Goal: Information Seeking & Learning: Check status

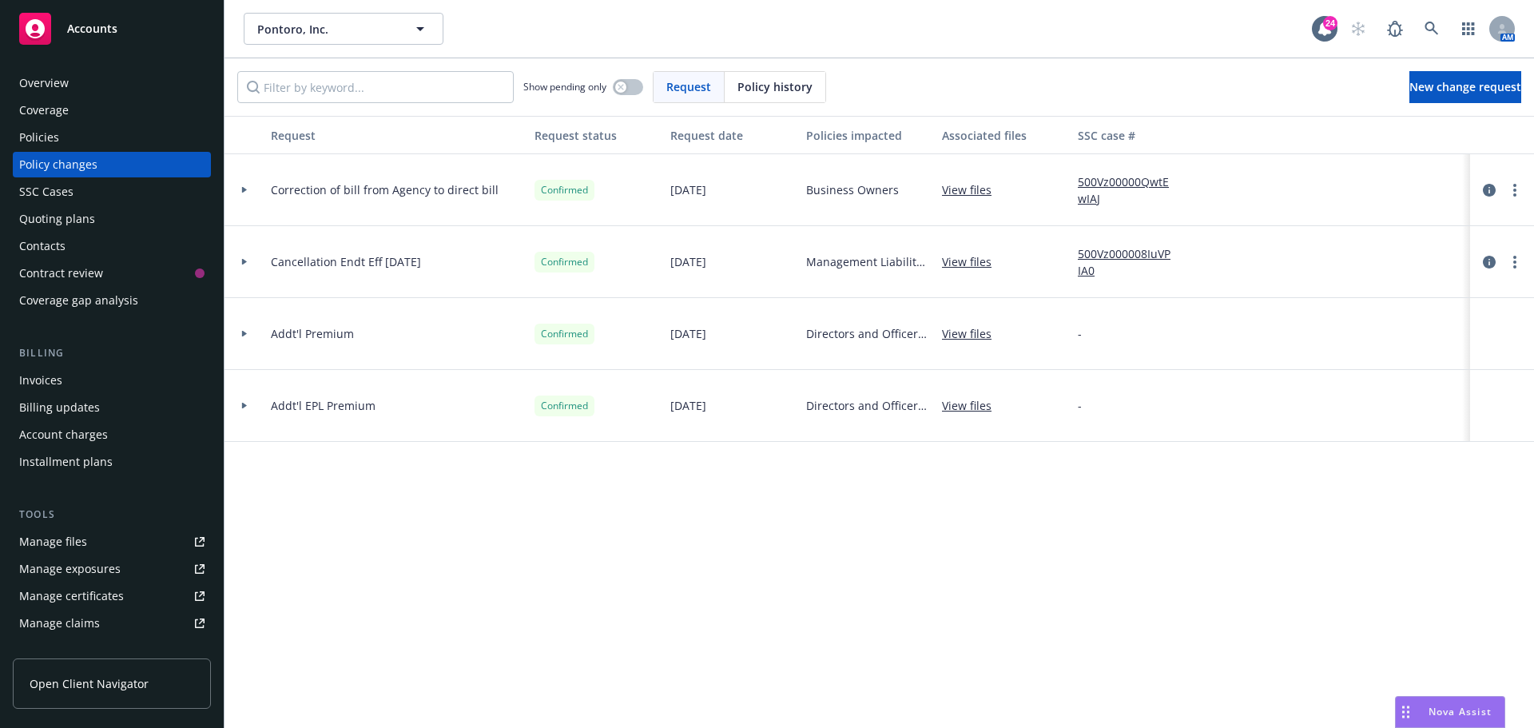
click at [1415, 26] on div "AM" at bounding box center [1428, 29] width 173 height 32
click at [1434, 31] on icon at bounding box center [1432, 29] width 14 height 14
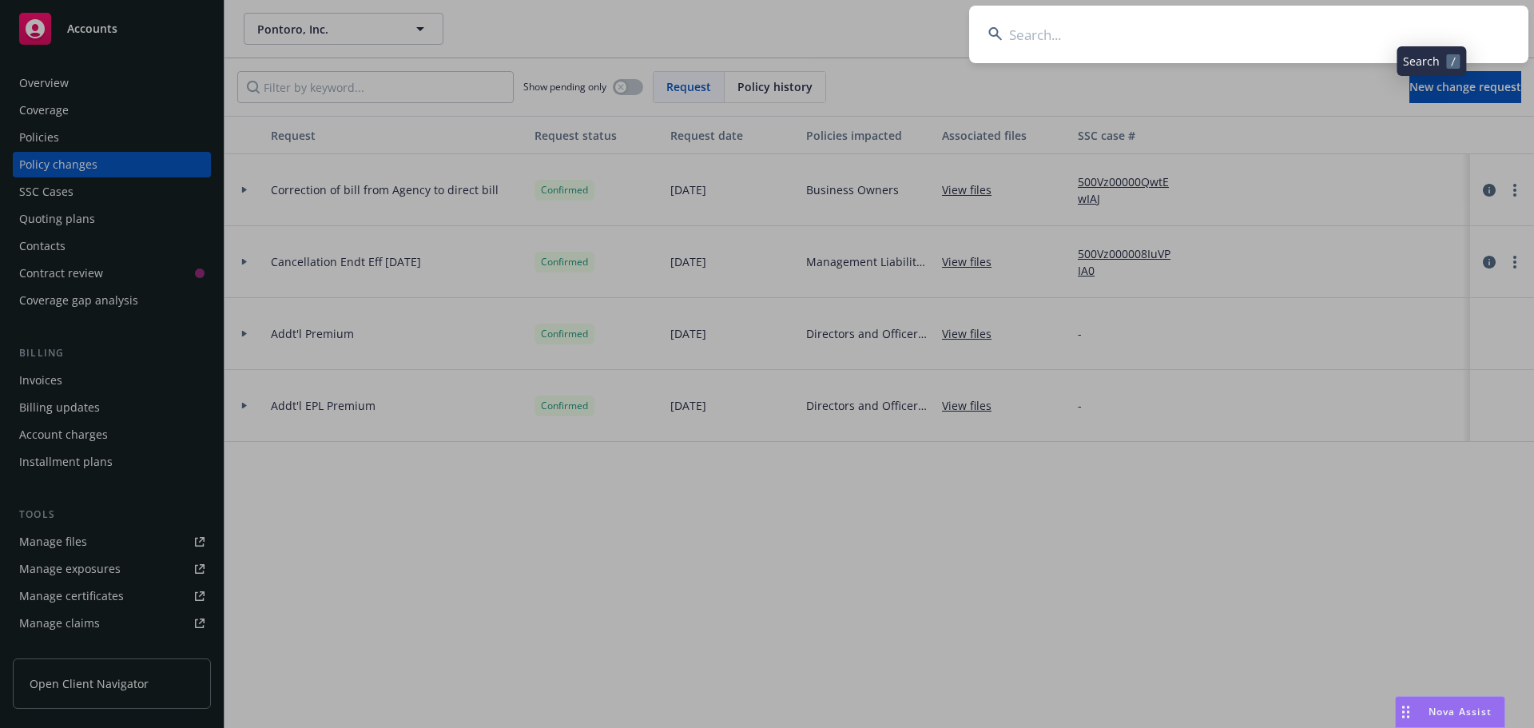
click at [1423, 35] on input at bounding box center [1248, 35] width 559 height 58
type input "roofstock"
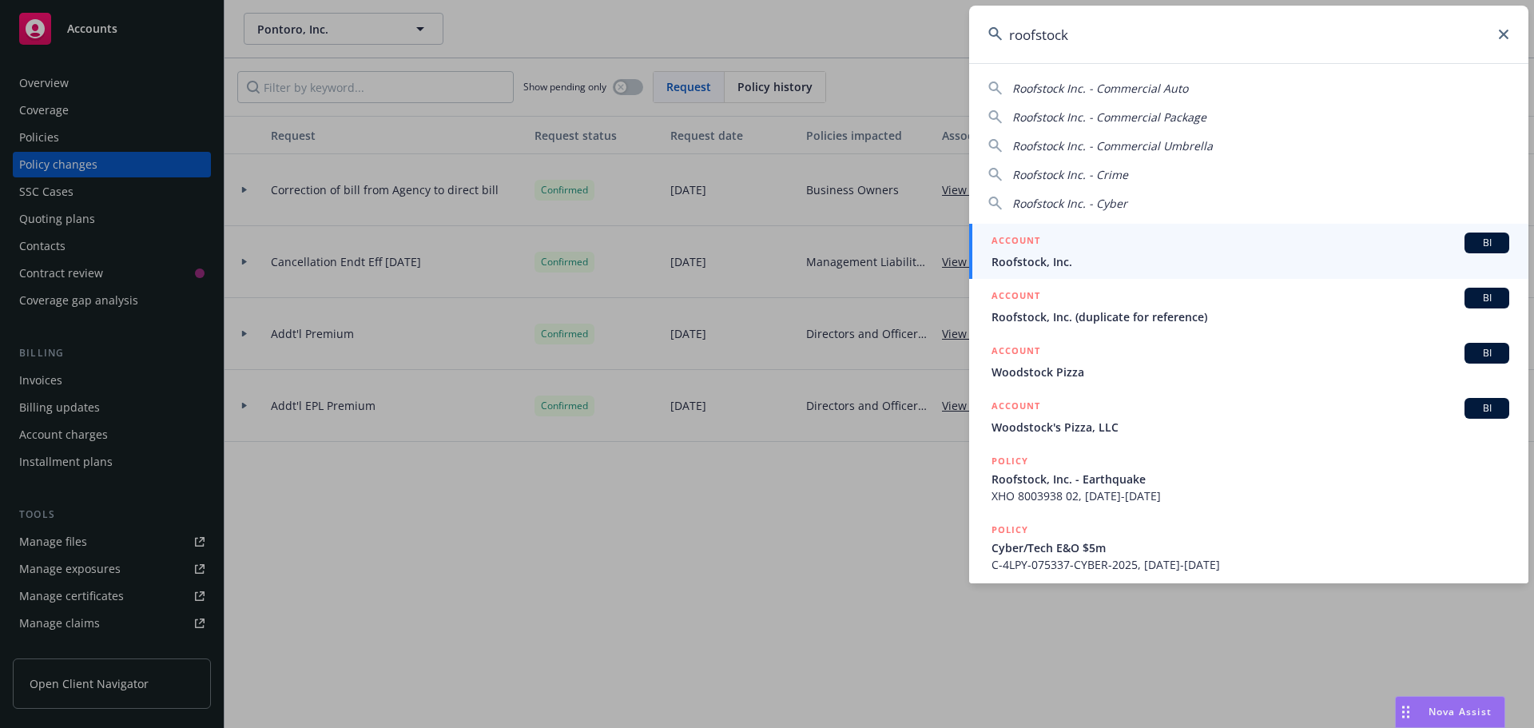
click at [1473, 233] on div "BI" at bounding box center [1487, 243] width 45 height 21
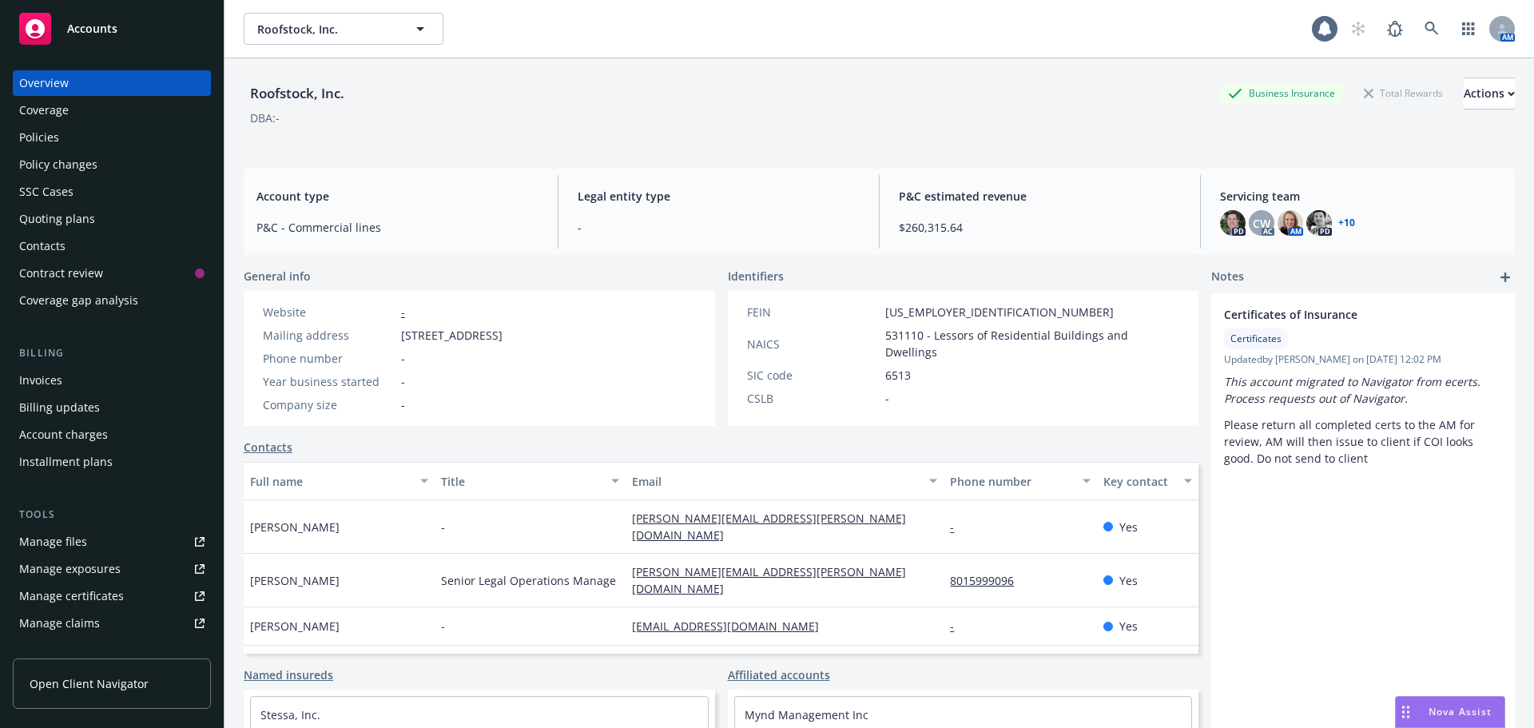
click at [937, 129] on div "Roofstock, Inc. Business Insurance Total Rewards Actions DBA: -" at bounding box center [879, 111] width 1271 height 66
click at [85, 143] on div "Policies" at bounding box center [111, 138] width 185 height 26
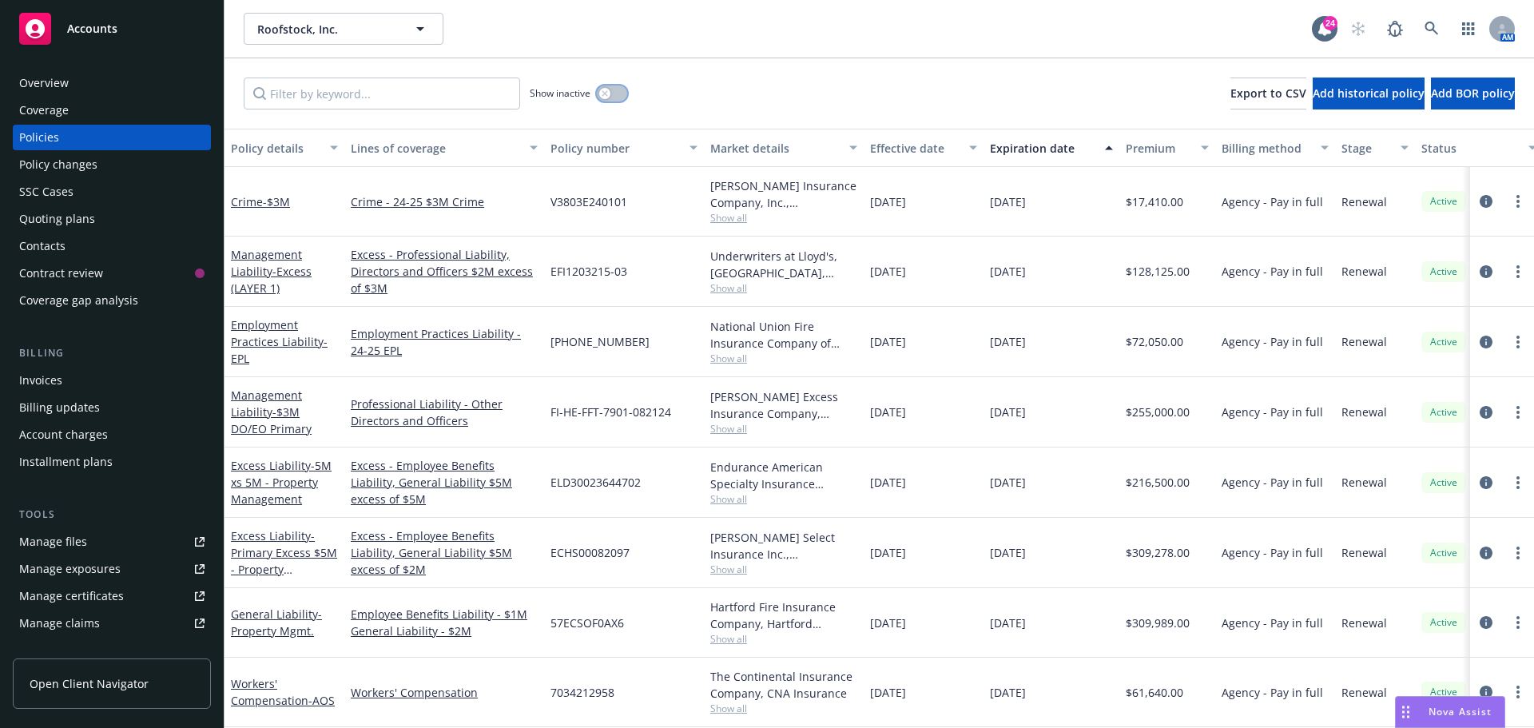
click at [603, 89] on div "button" at bounding box center [604, 93] width 11 height 11
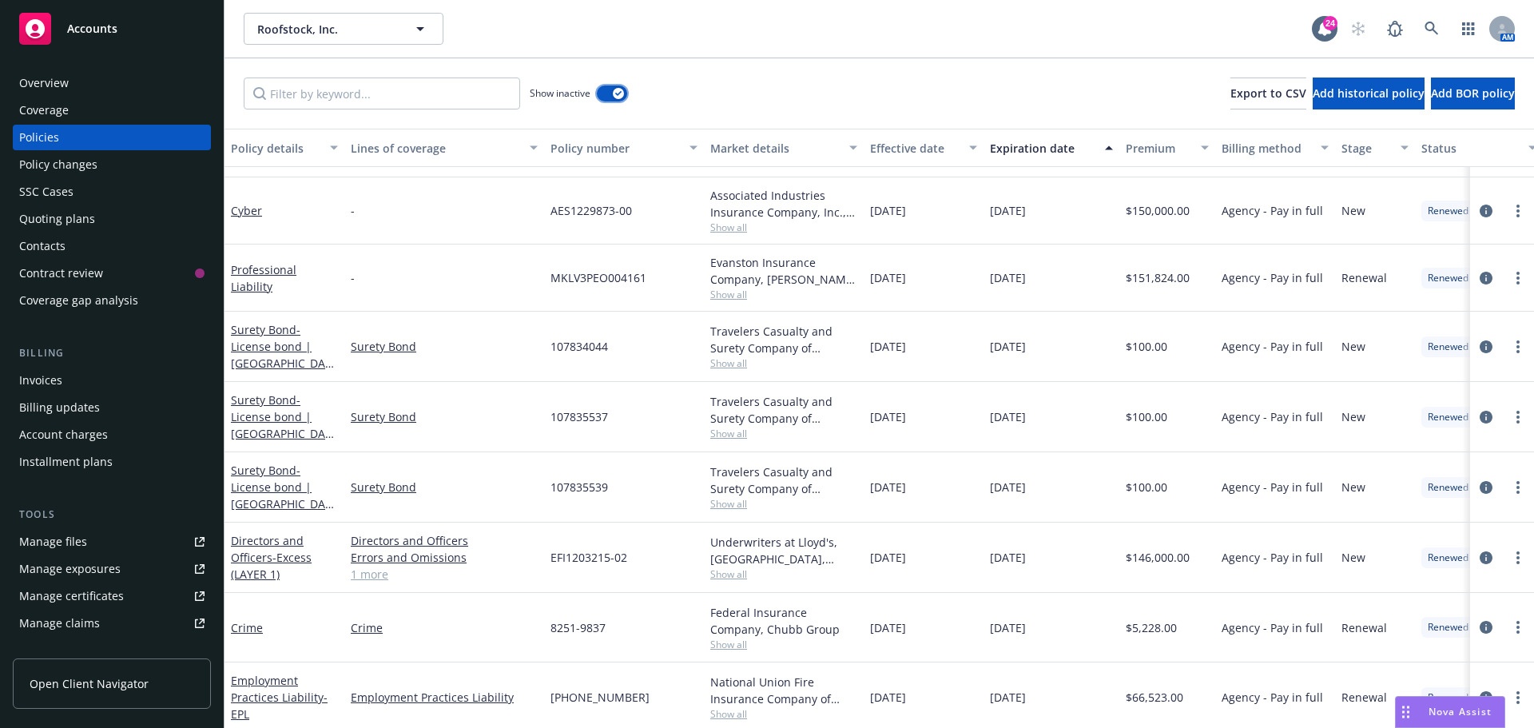
scroll to position [3676, 0]
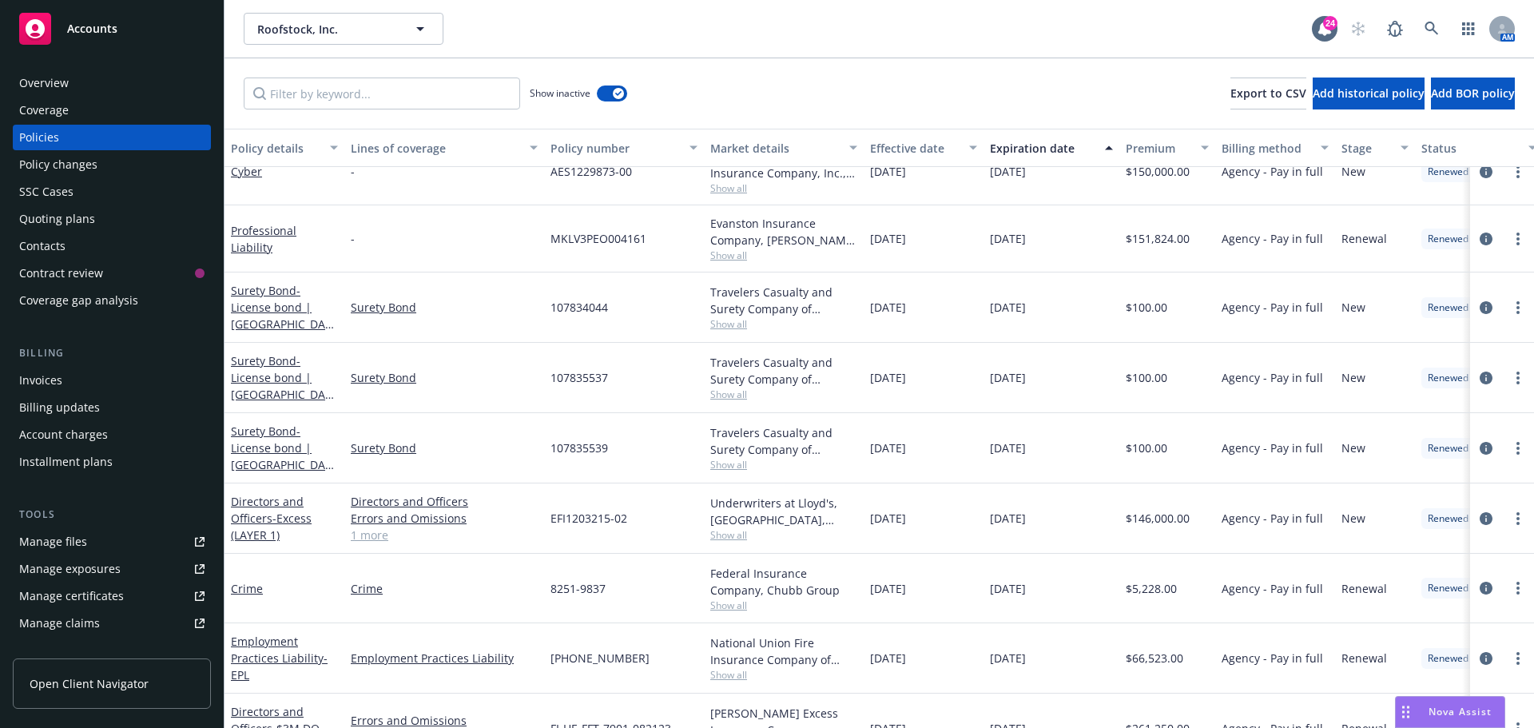
drag, startPoint x: 911, startPoint y: 49, endPoint x: 1192, endPoint y: 39, distance: 281.4
click at [911, 49] on div "Roofstock, Inc. Roofstock, Inc. 24 AM" at bounding box center [880, 29] width 1310 height 58
click at [1433, 32] on icon at bounding box center [1432, 29] width 14 height 14
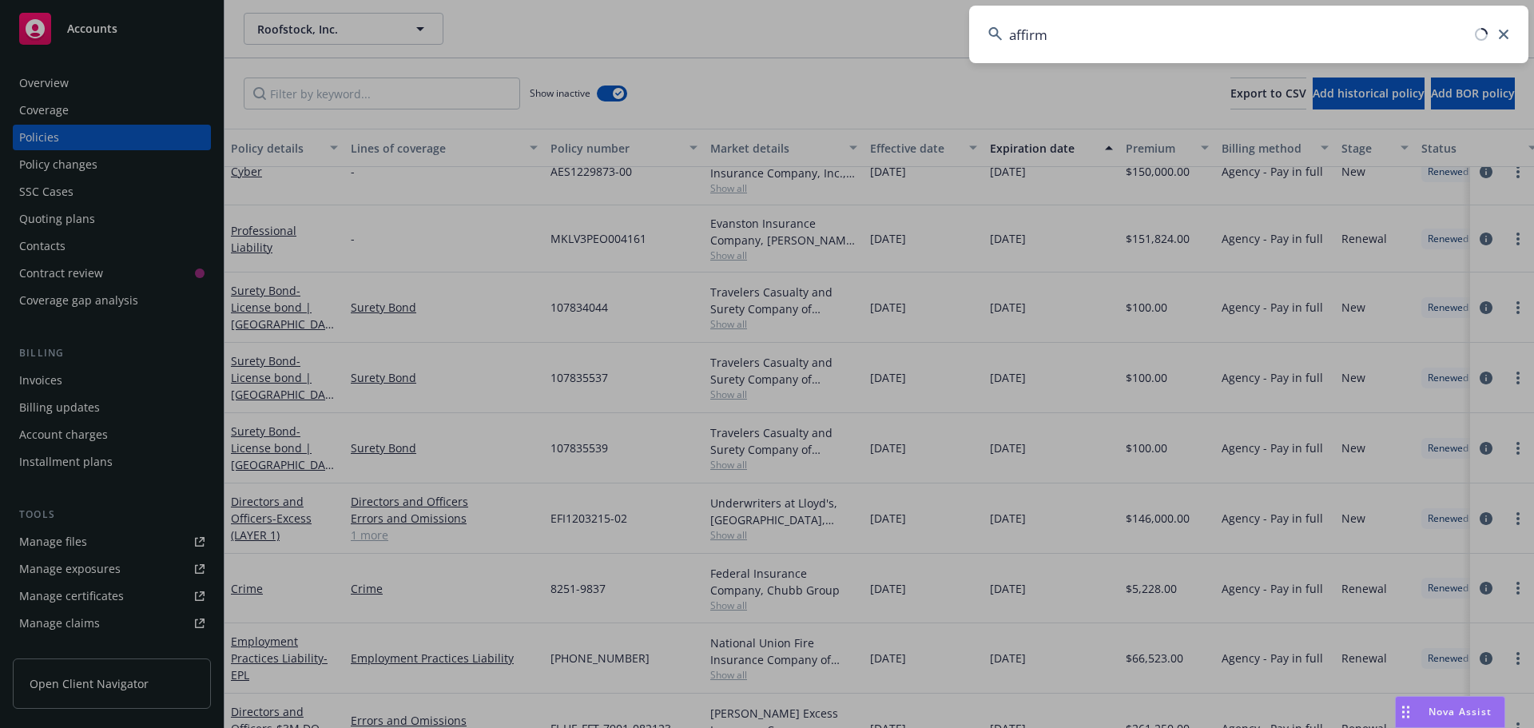
type input "affirm"
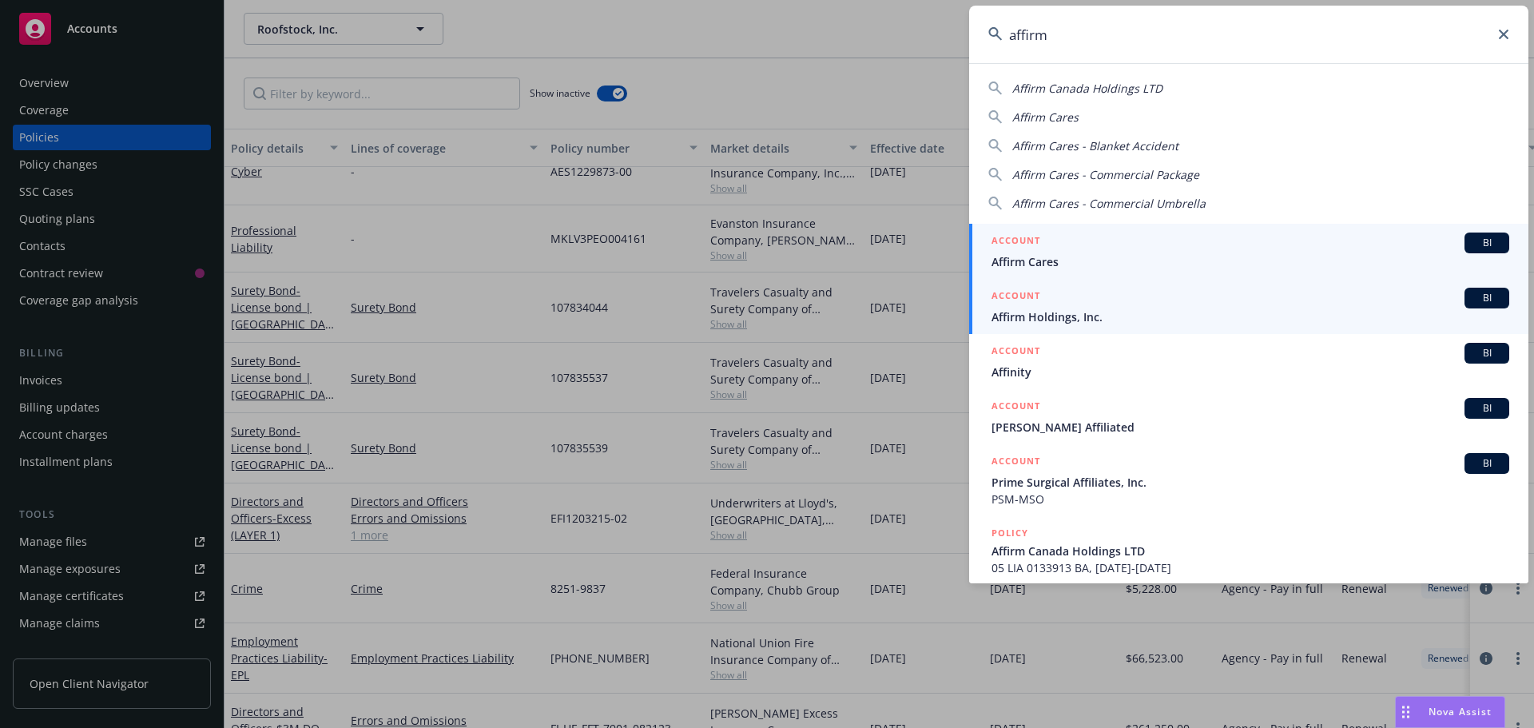
click at [1482, 298] on span "BI" at bounding box center [1487, 298] width 32 height 14
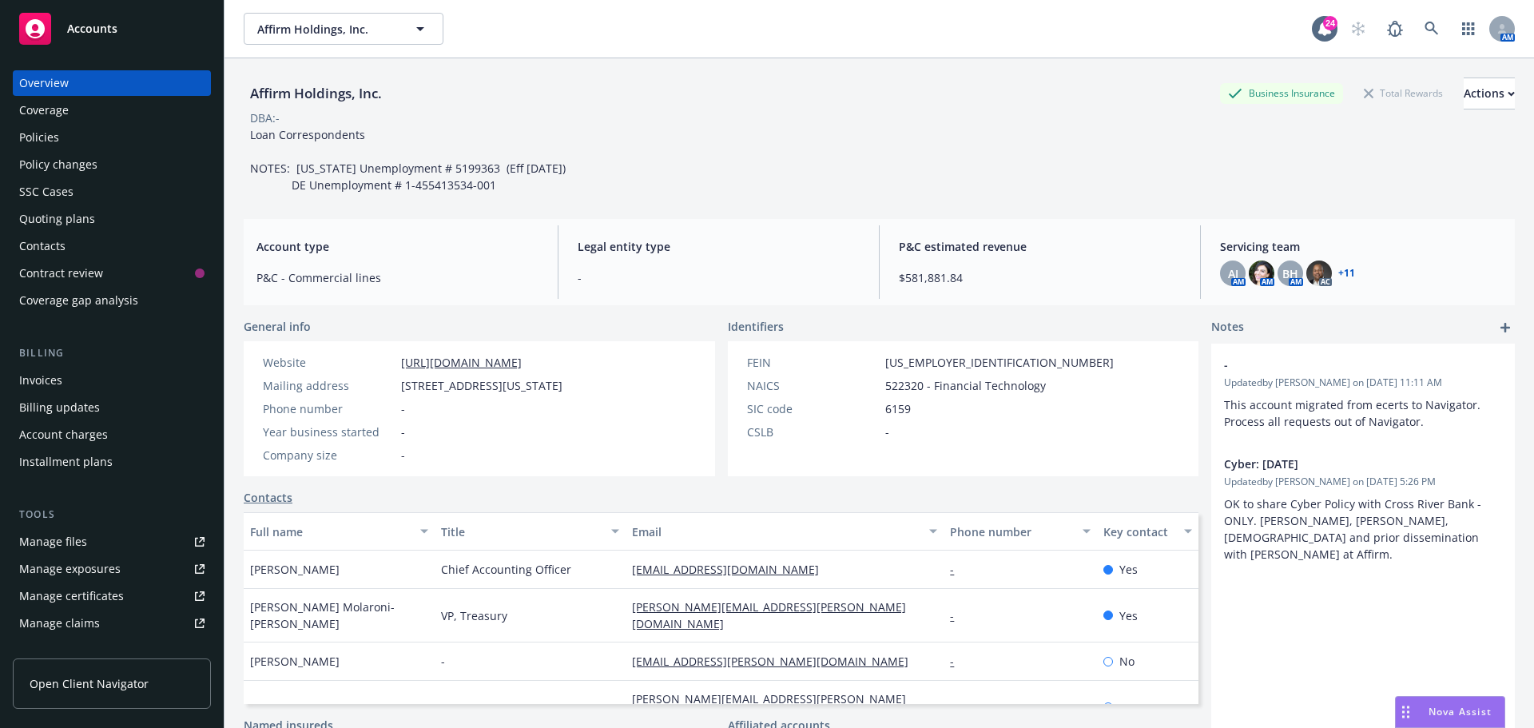
click at [430, 101] on div "Affirm Holdings, Inc. Business Insurance Total Rewards Actions" at bounding box center [879, 94] width 1271 height 32
click at [89, 147] on div "Policies" at bounding box center [111, 138] width 185 height 26
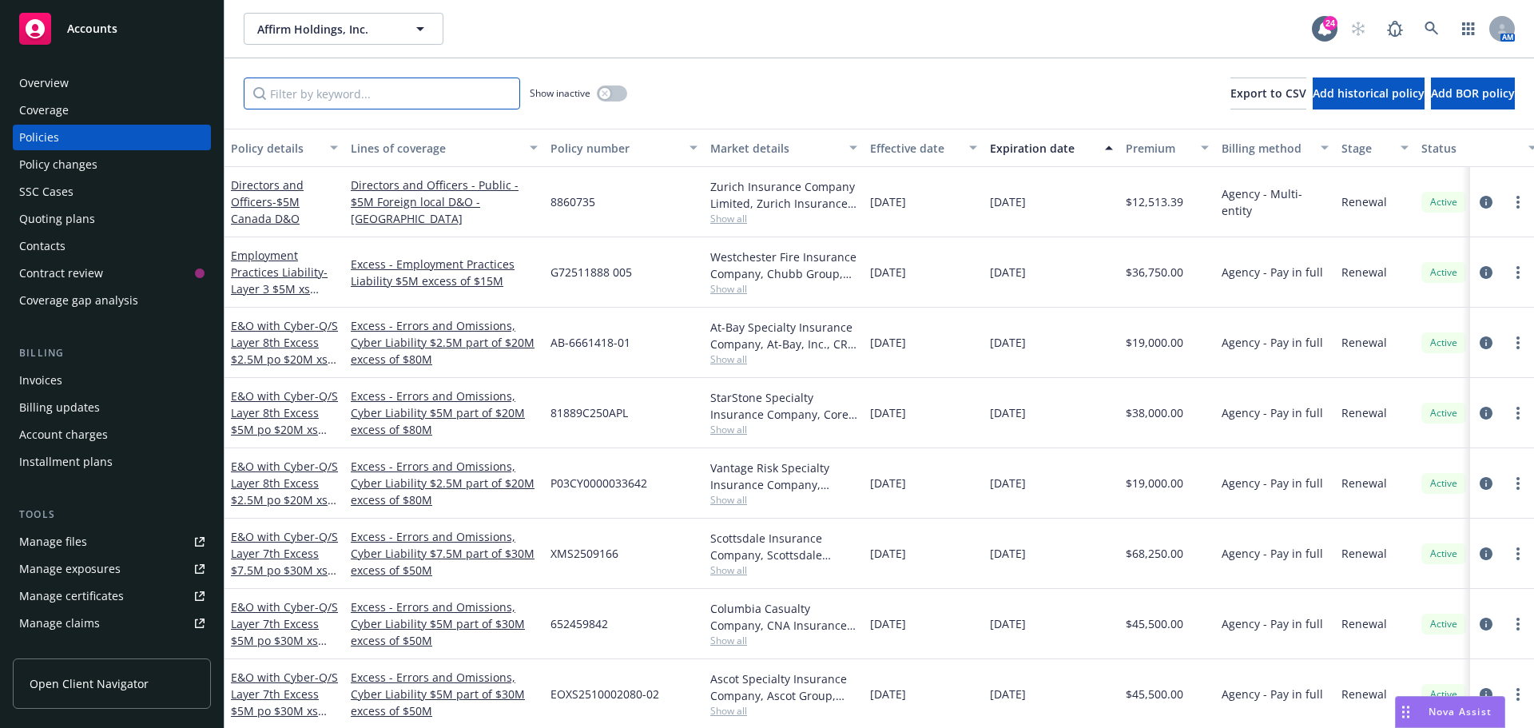
click at [324, 97] on input "Filter by keyword..." at bounding box center [382, 94] width 276 height 32
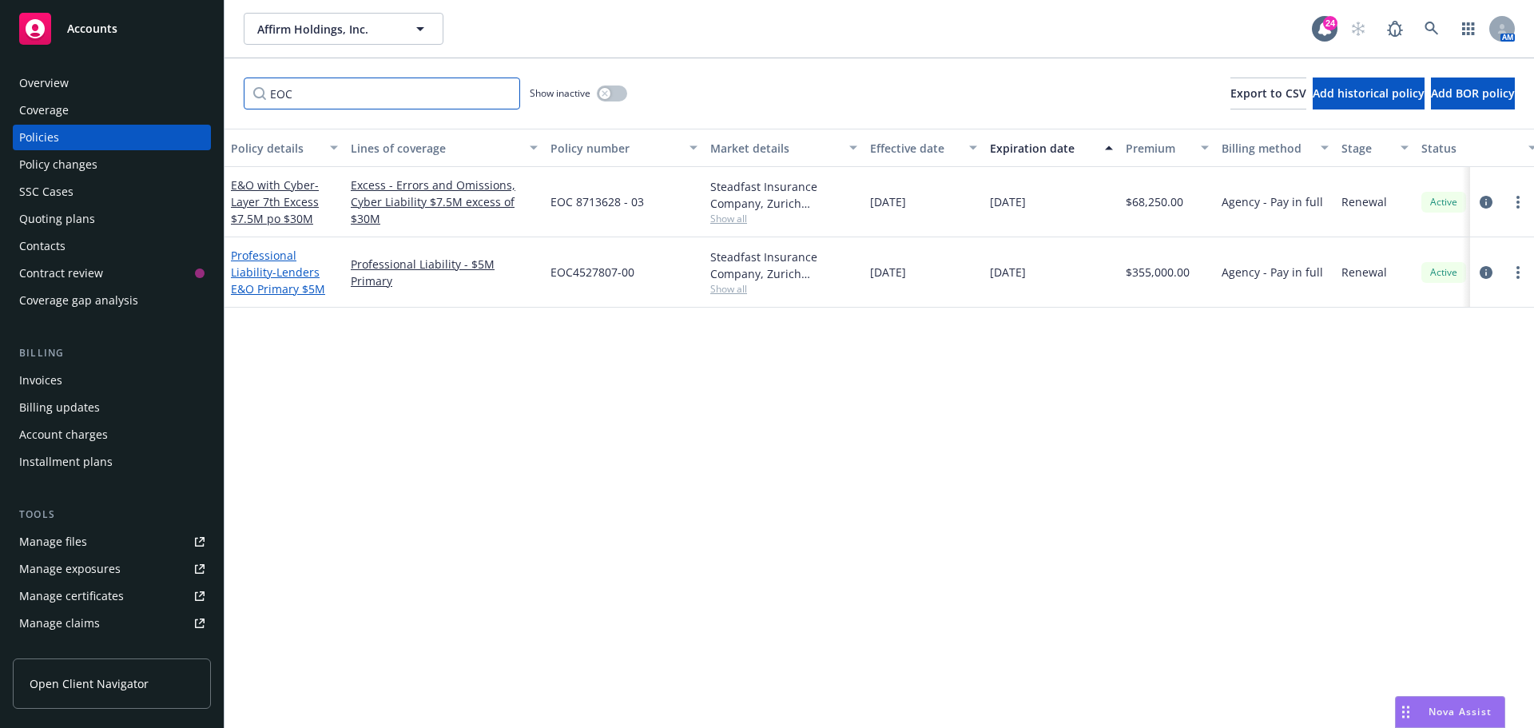
type input "EOC"
click at [278, 287] on span "- Lenders E&O Primary $5M" at bounding box center [278, 281] width 94 height 32
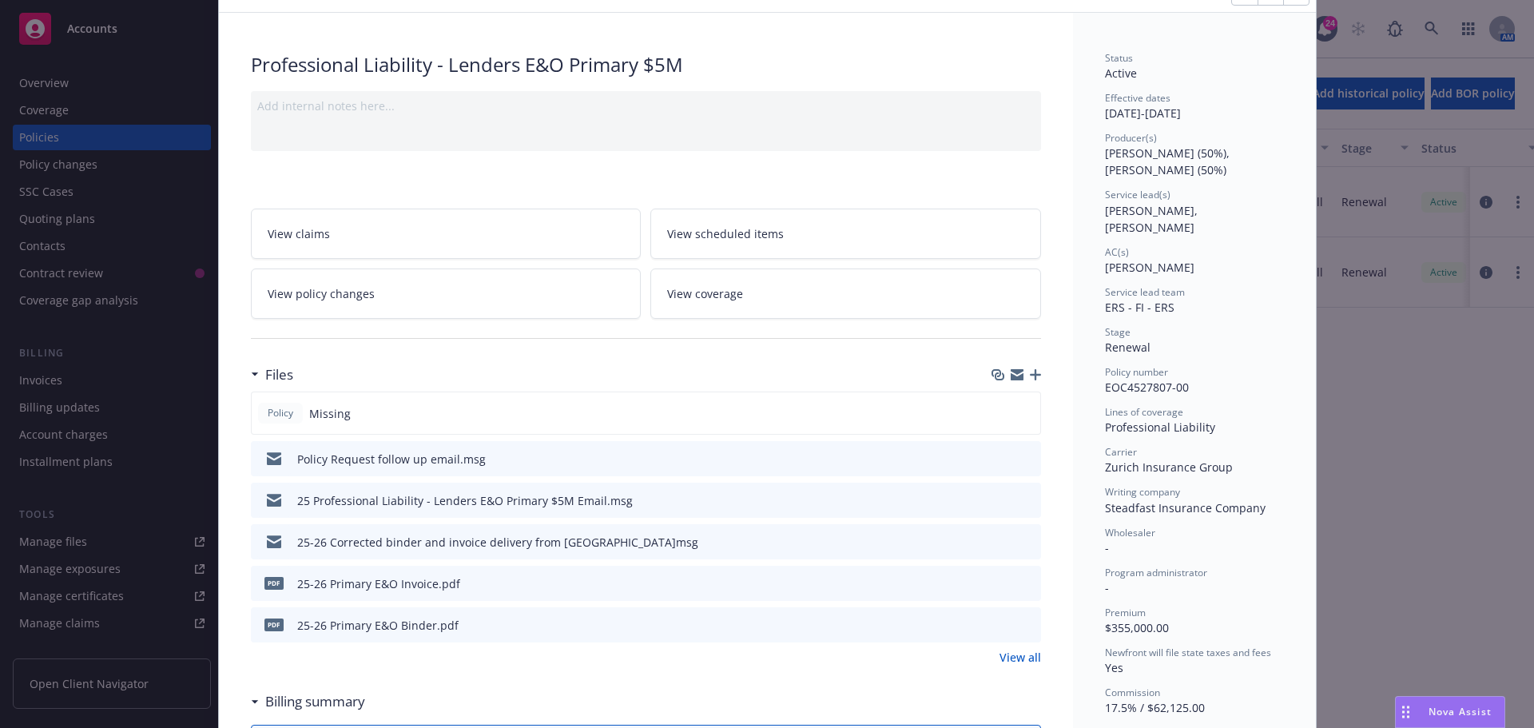
scroll to position [160, 0]
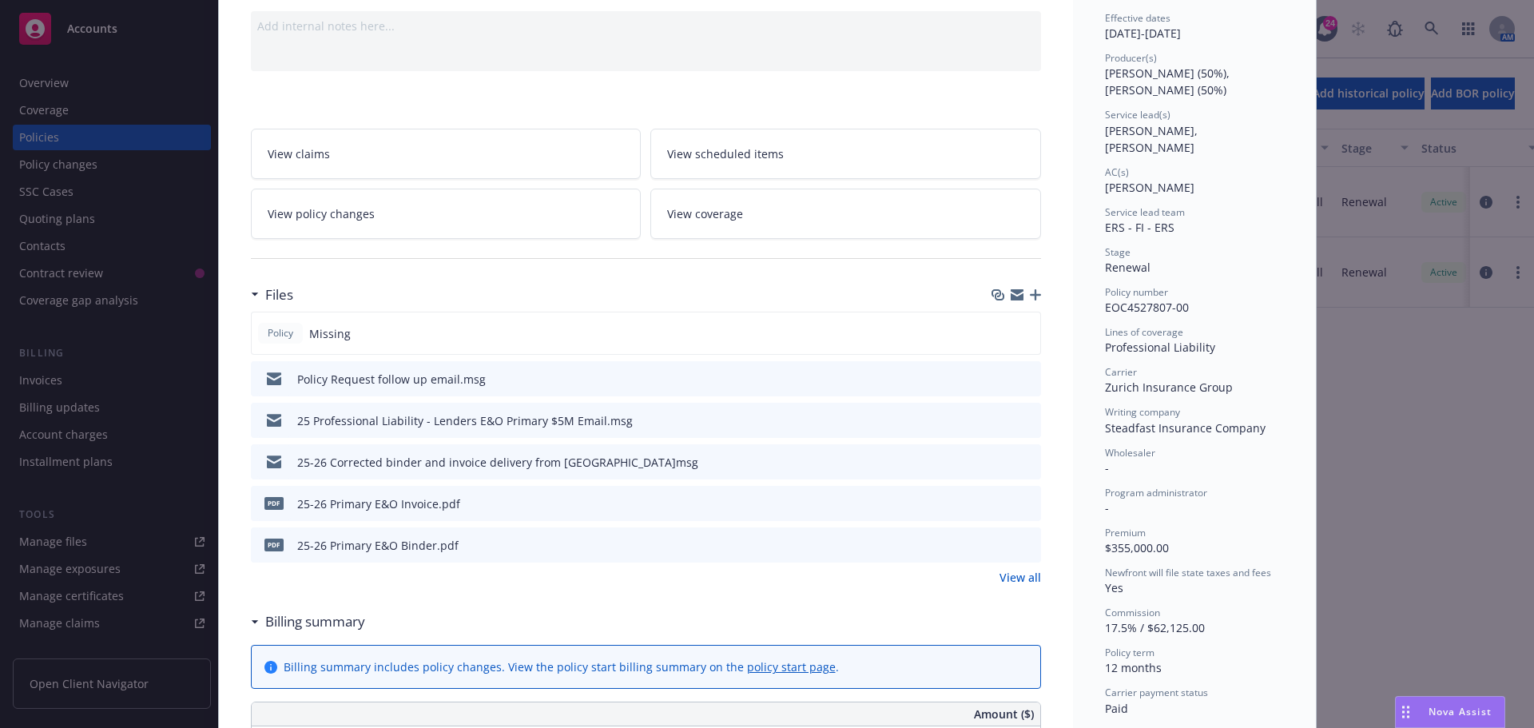
click at [1020, 546] on icon "preview file" at bounding box center [1026, 544] width 14 height 11
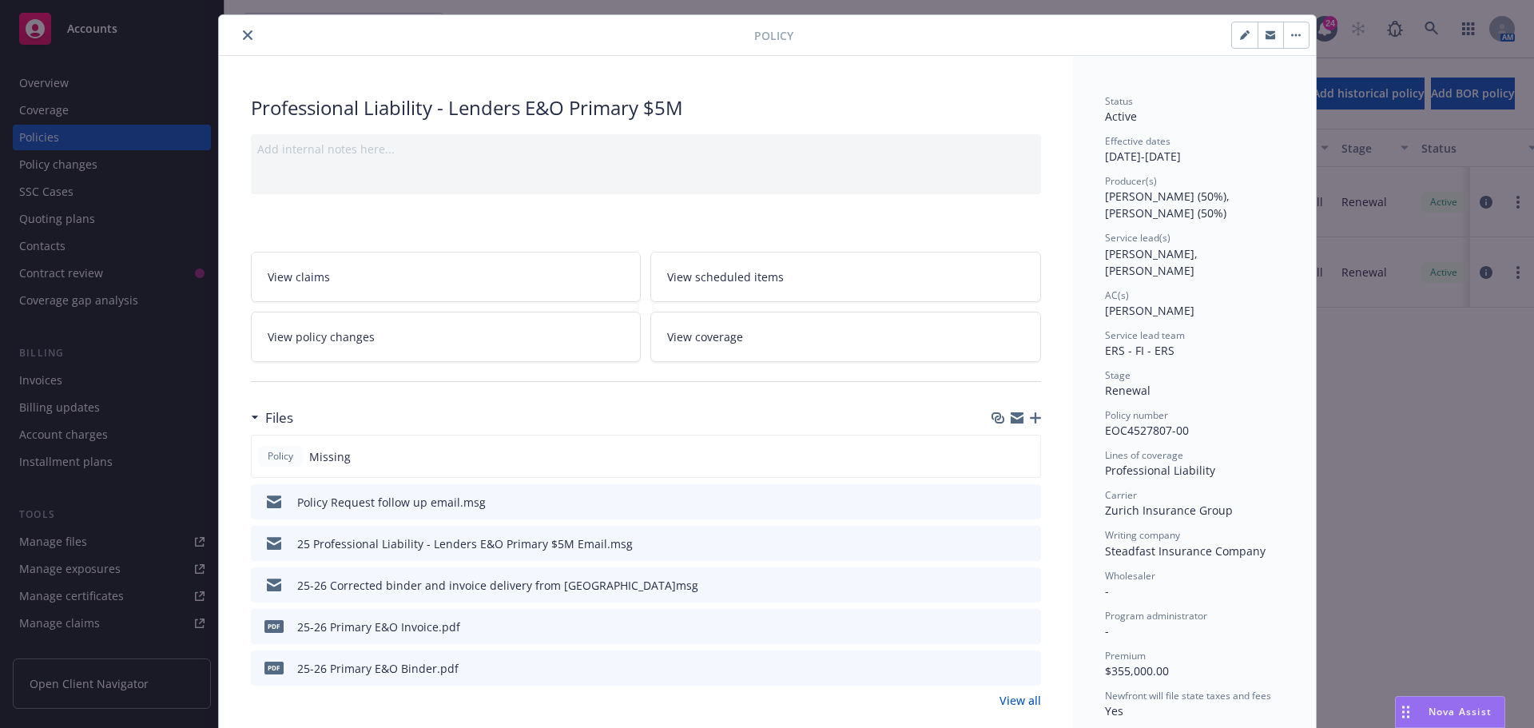
scroll to position [0, 0]
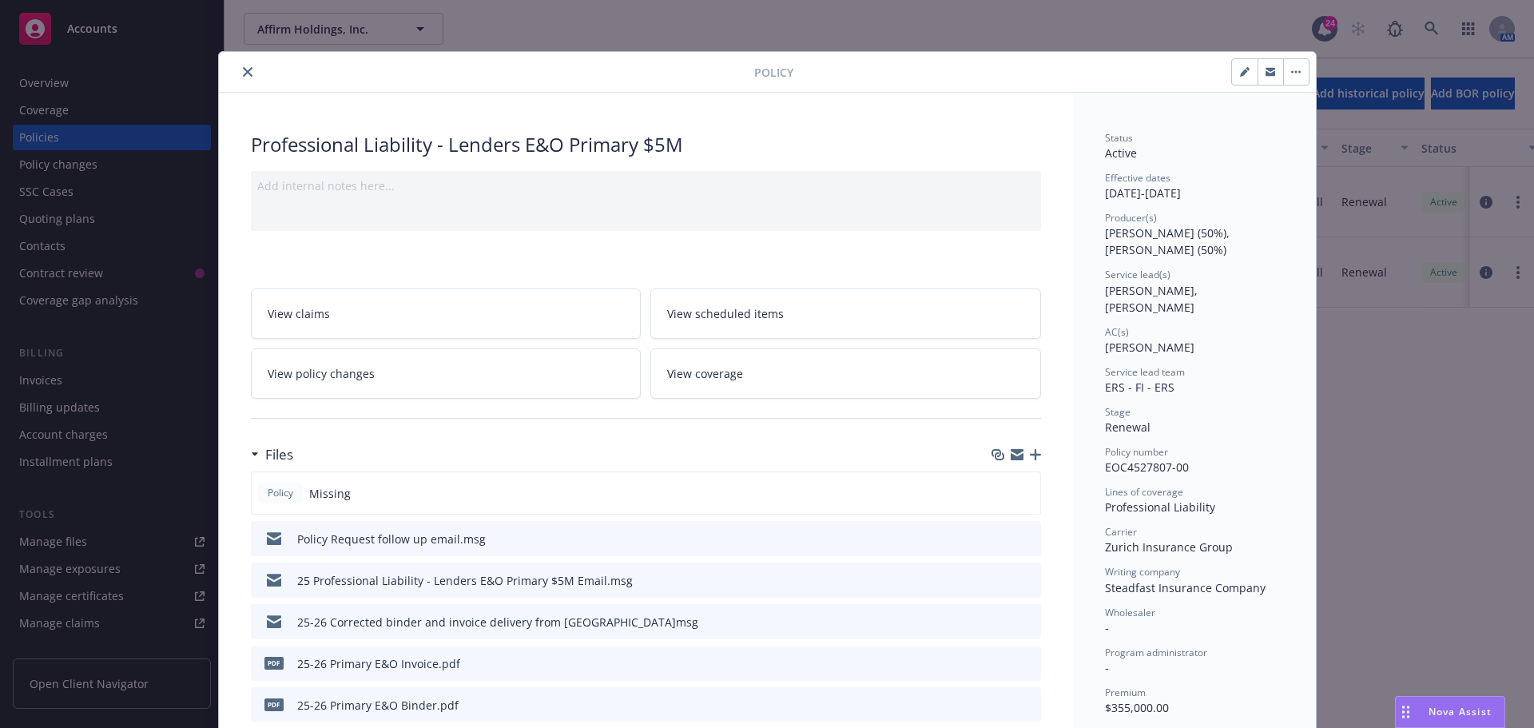
click at [240, 66] on button "close" at bounding box center [247, 71] width 19 height 19
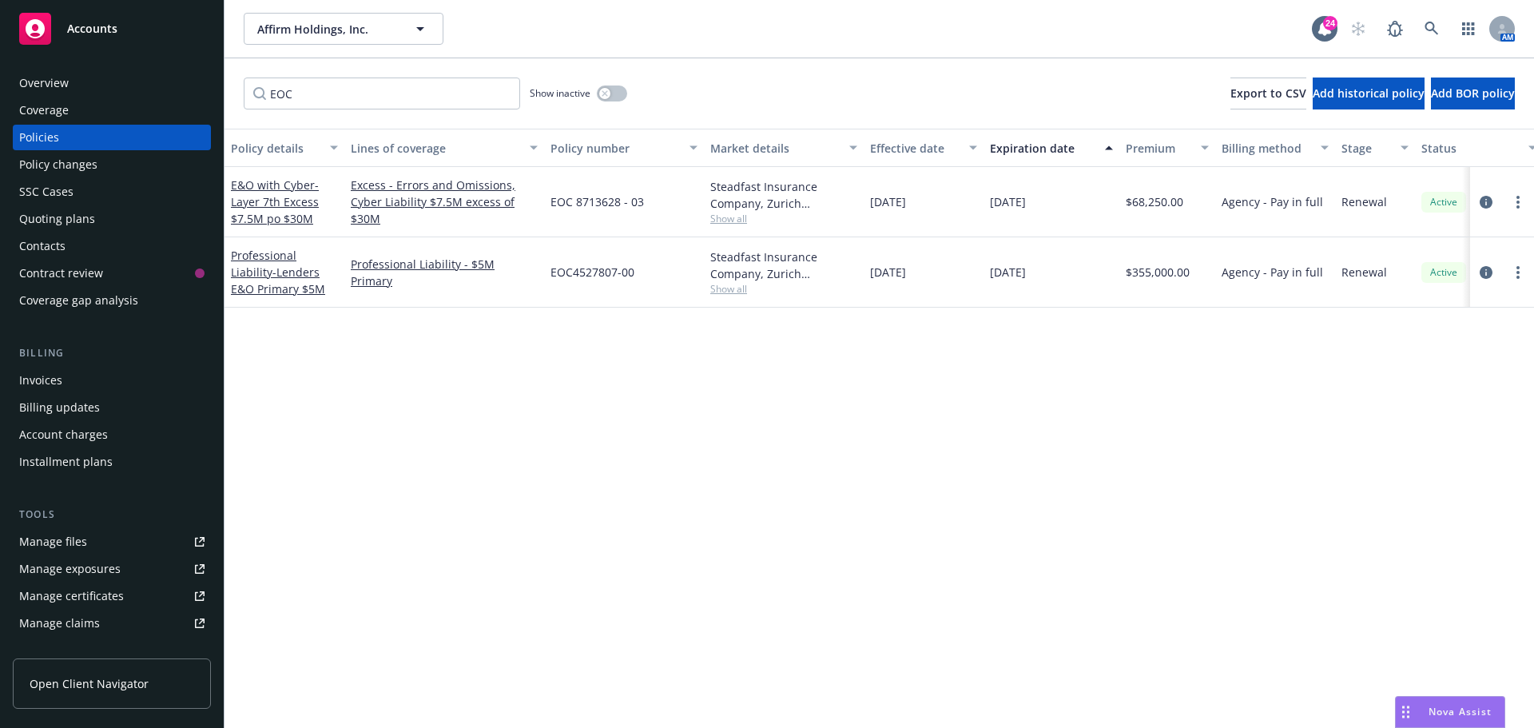
click at [70, 380] on div "Invoices" at bounding box center [111, 381] width 185 height 26
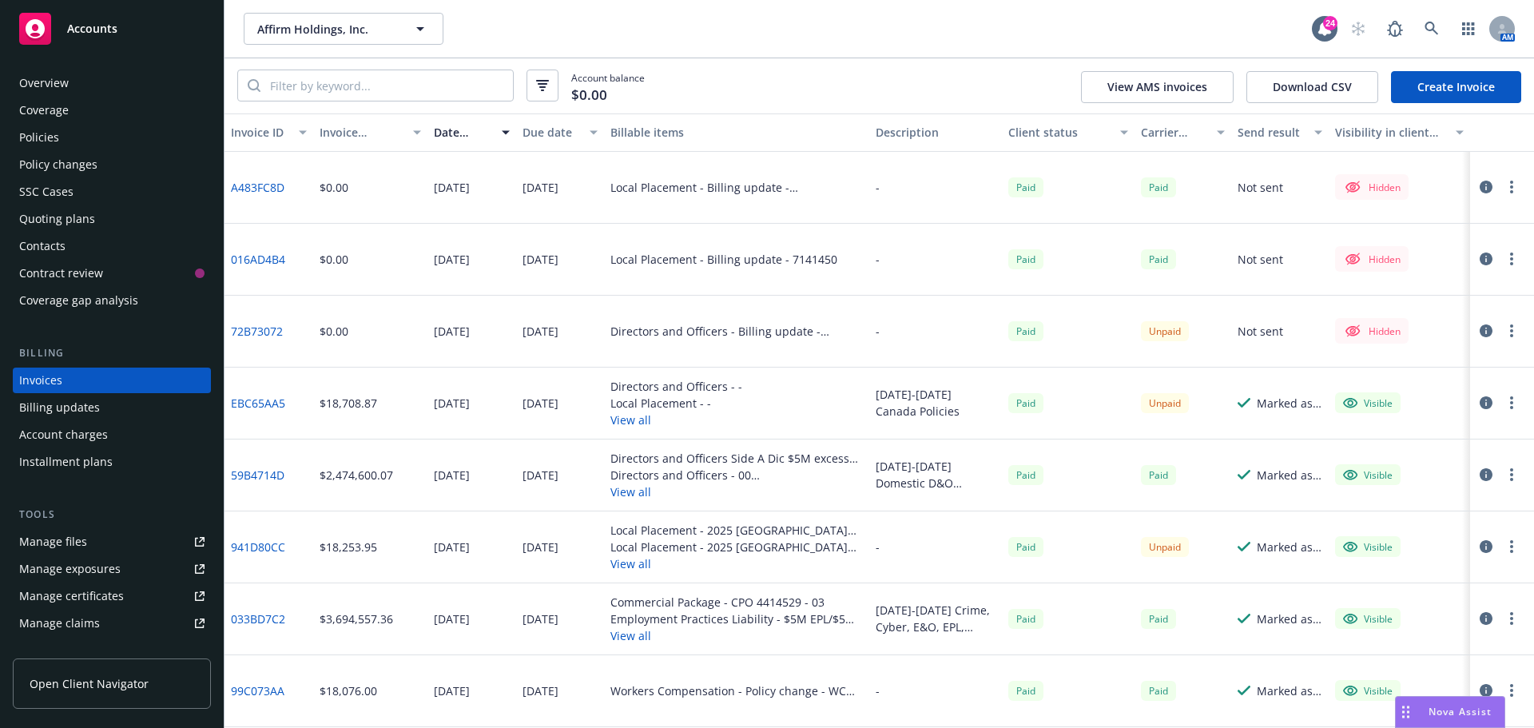
click at [622, 497] on button "View all" at bounding box center [737, 491] width 253 height 17
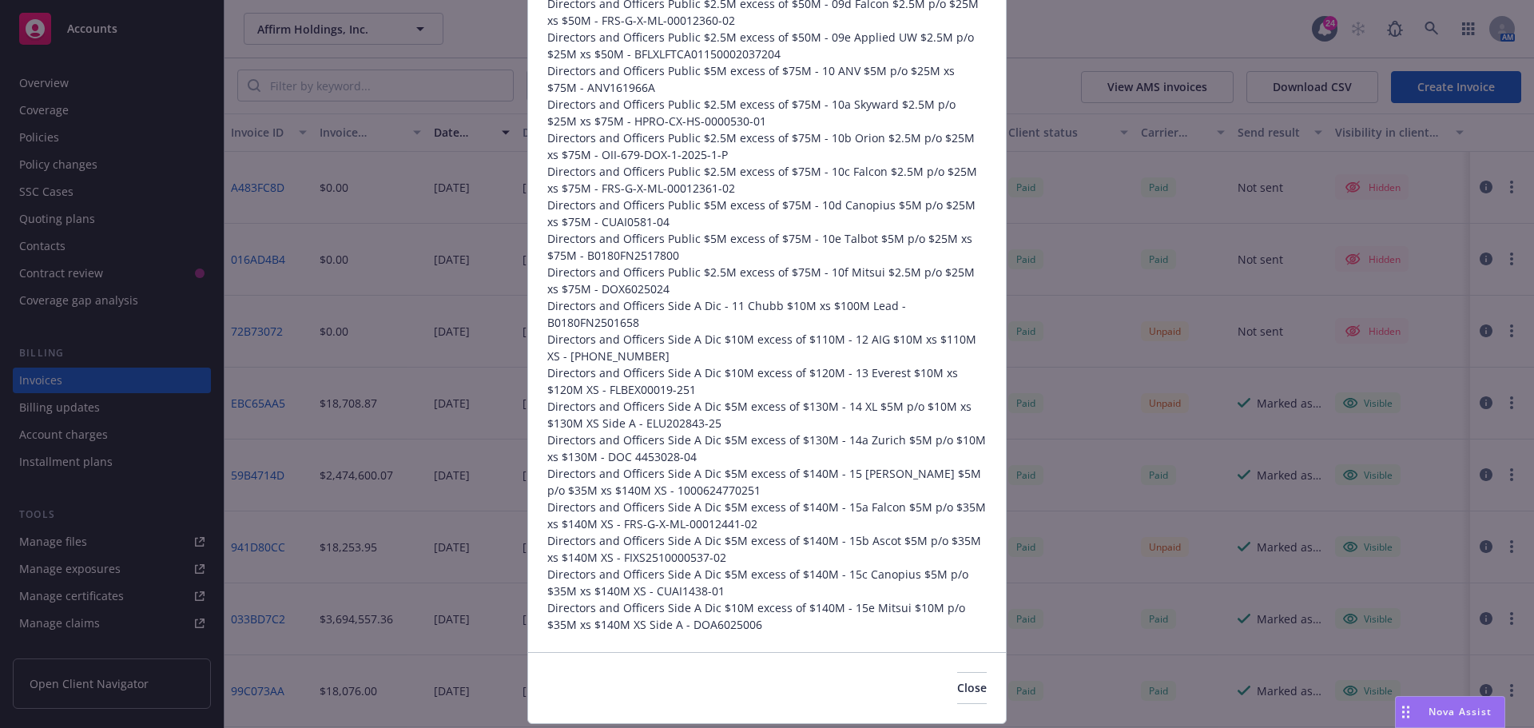
scroll to position [653, 0]
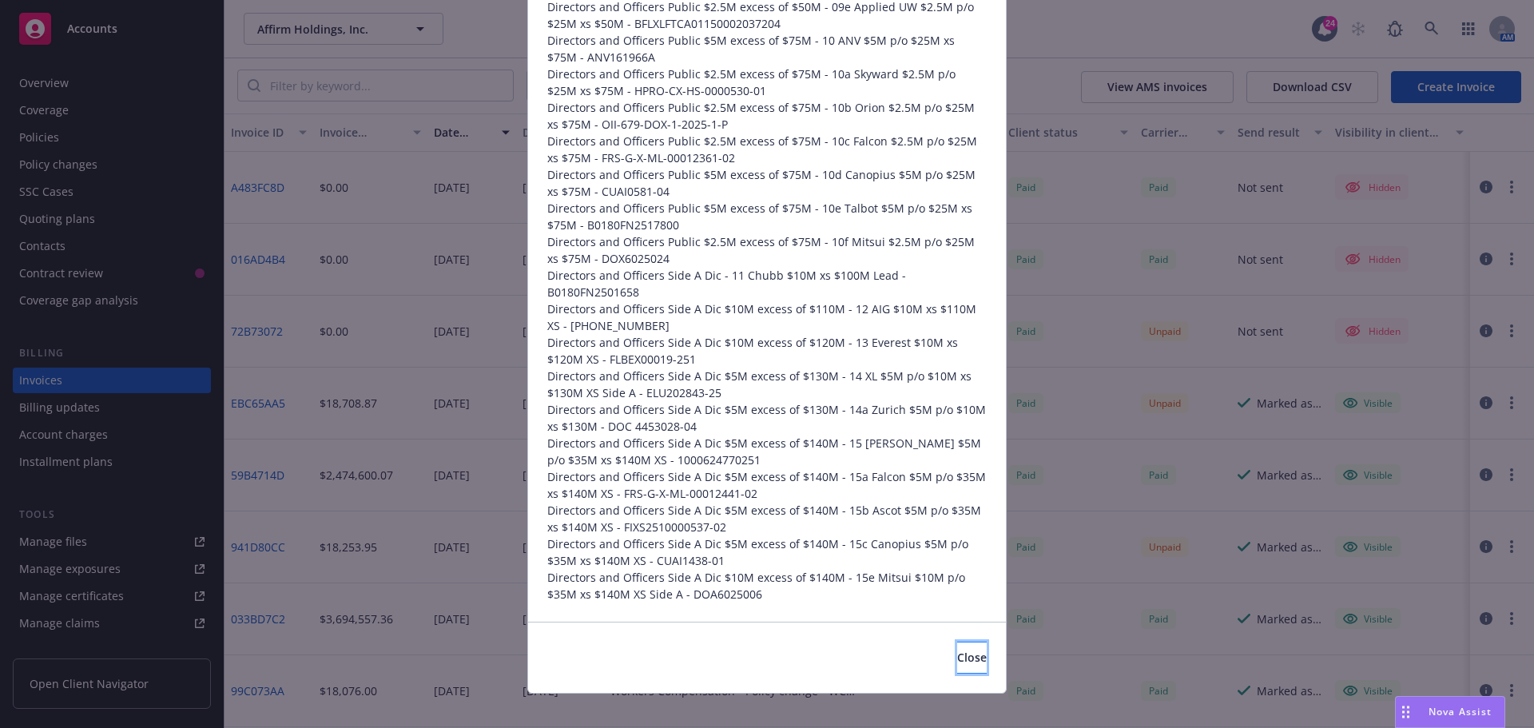
click at [957, 642] on button "Close" at bounding box center [972, 658] width 30 height 32
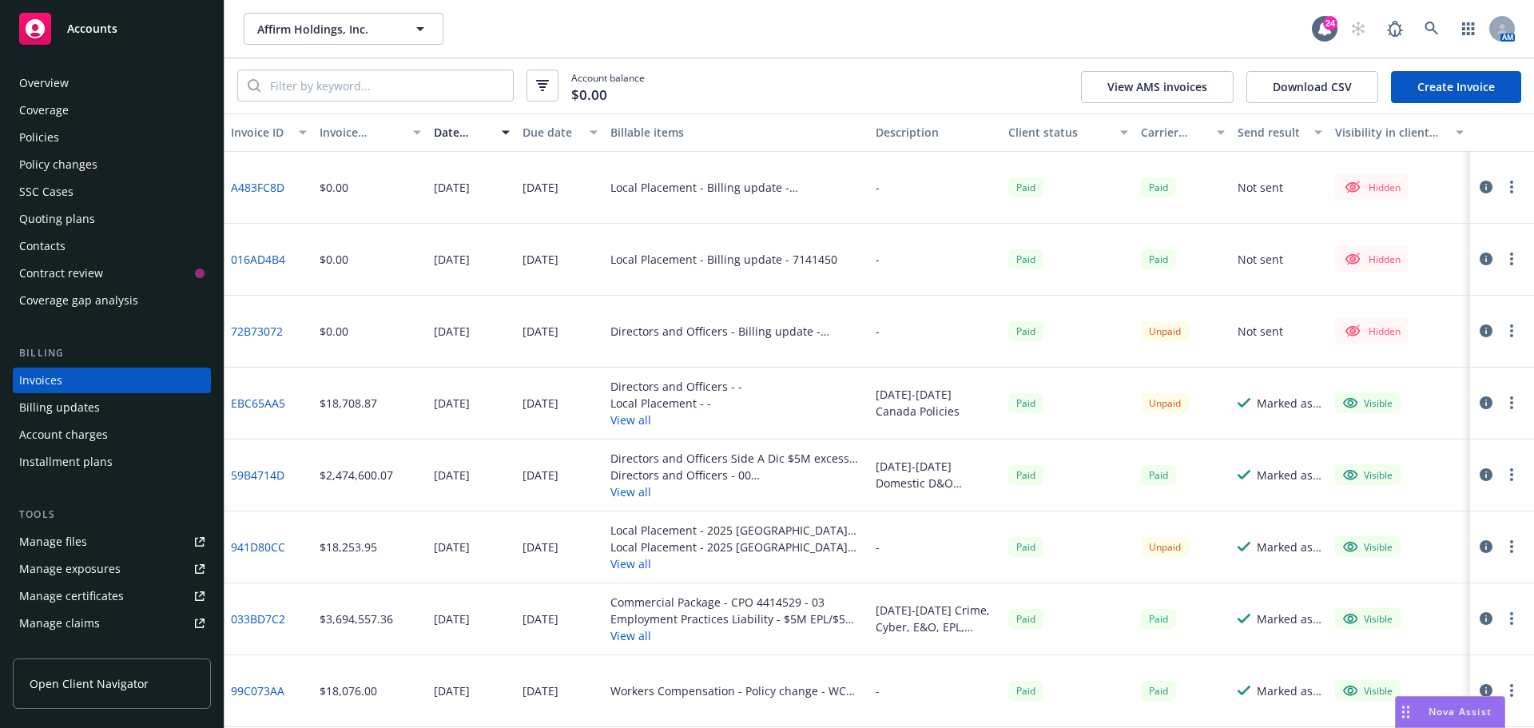
click at [634, 562] on button "View all" at bounding box center [737, 563] width 253 height 17
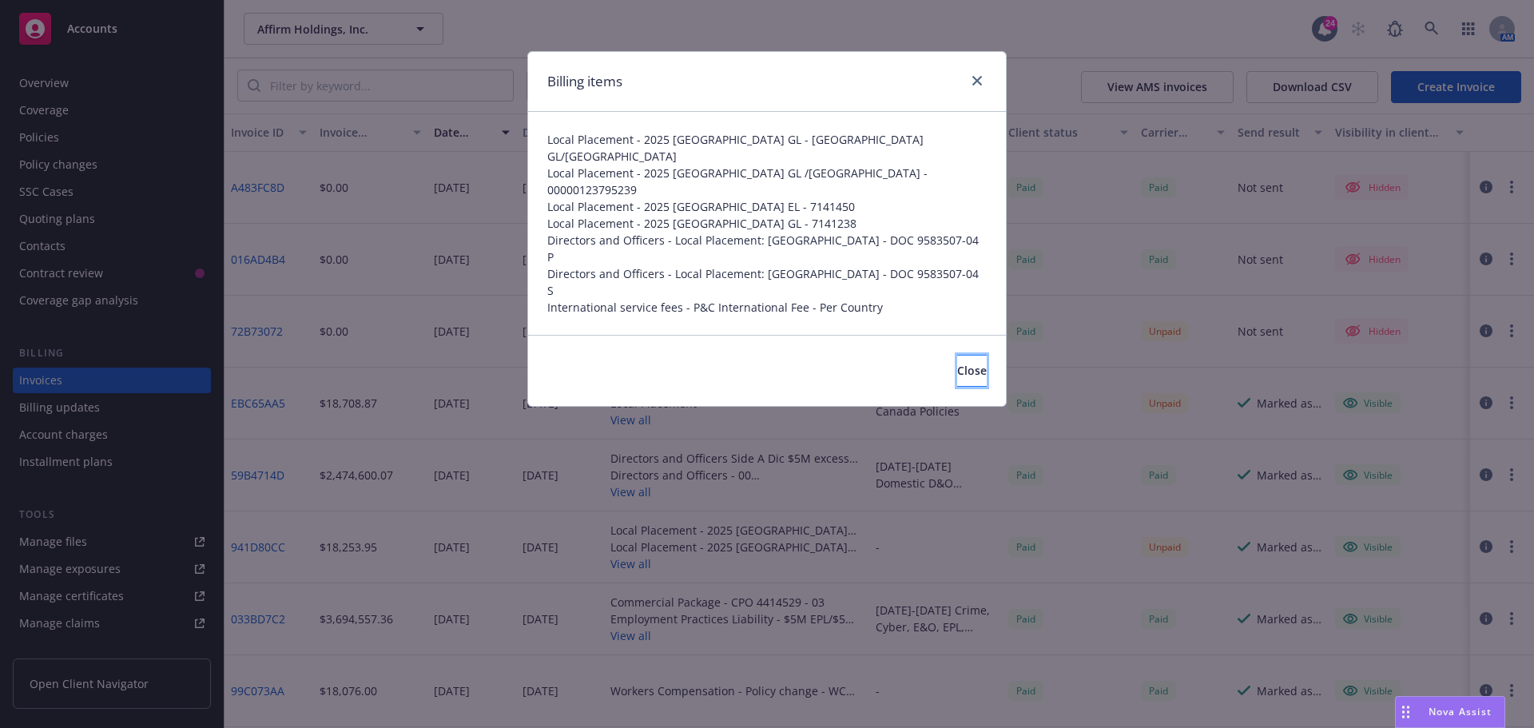
click at [957, 355] on button "Close" at bounding box center [972, 371] width 30 height 32
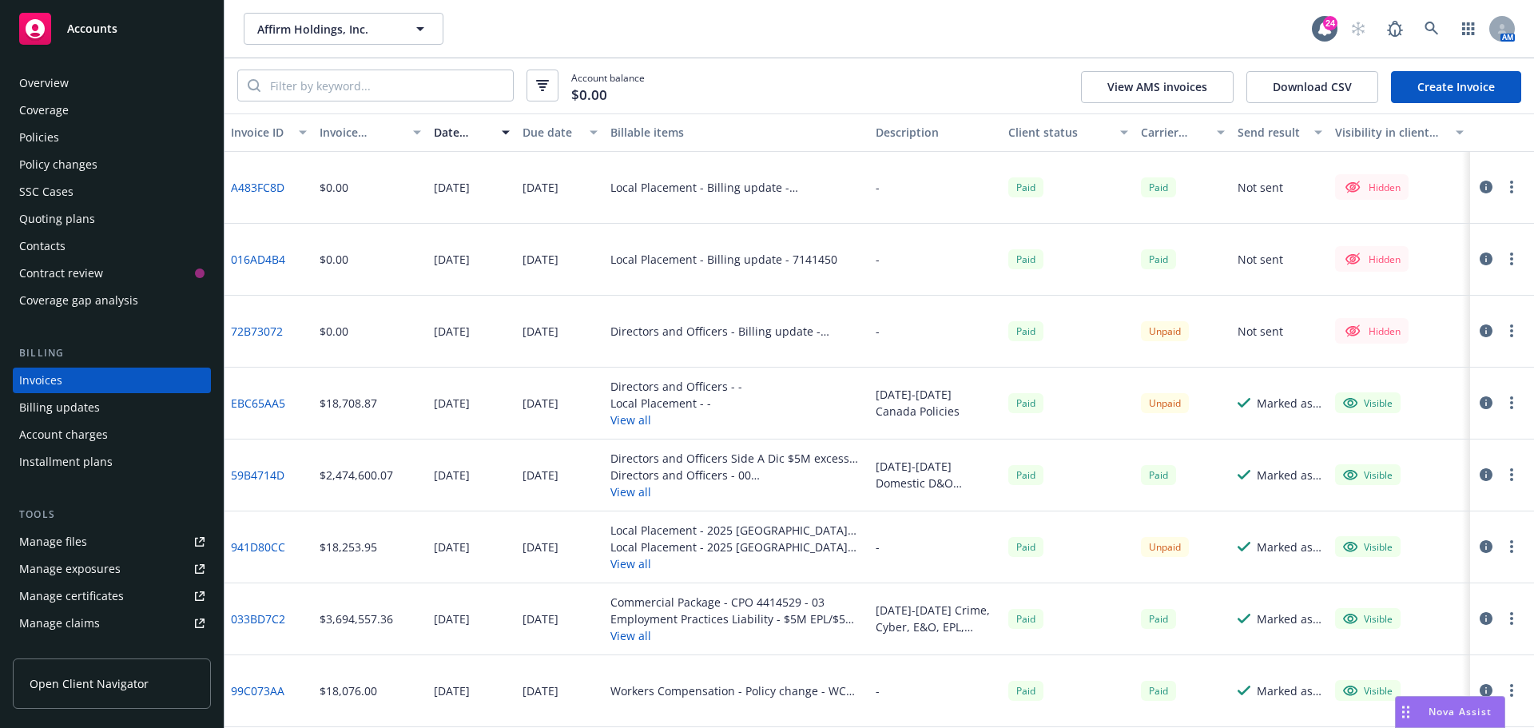
click at [639, 639] on button "View all" at bounding box center [737, 635] width 253 height 17
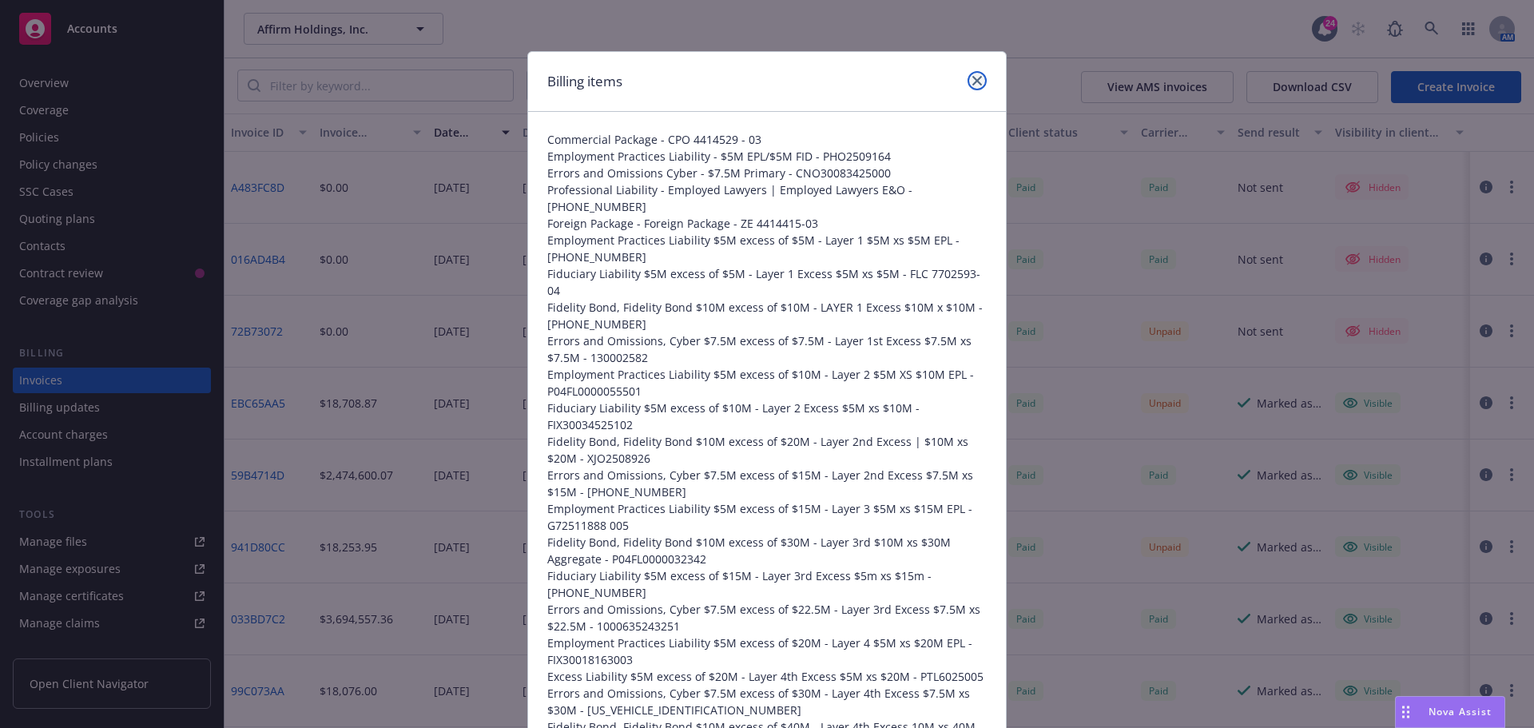
click at [973, 77] on icon "close" at bounding box center [978, 81] width 10 height 10
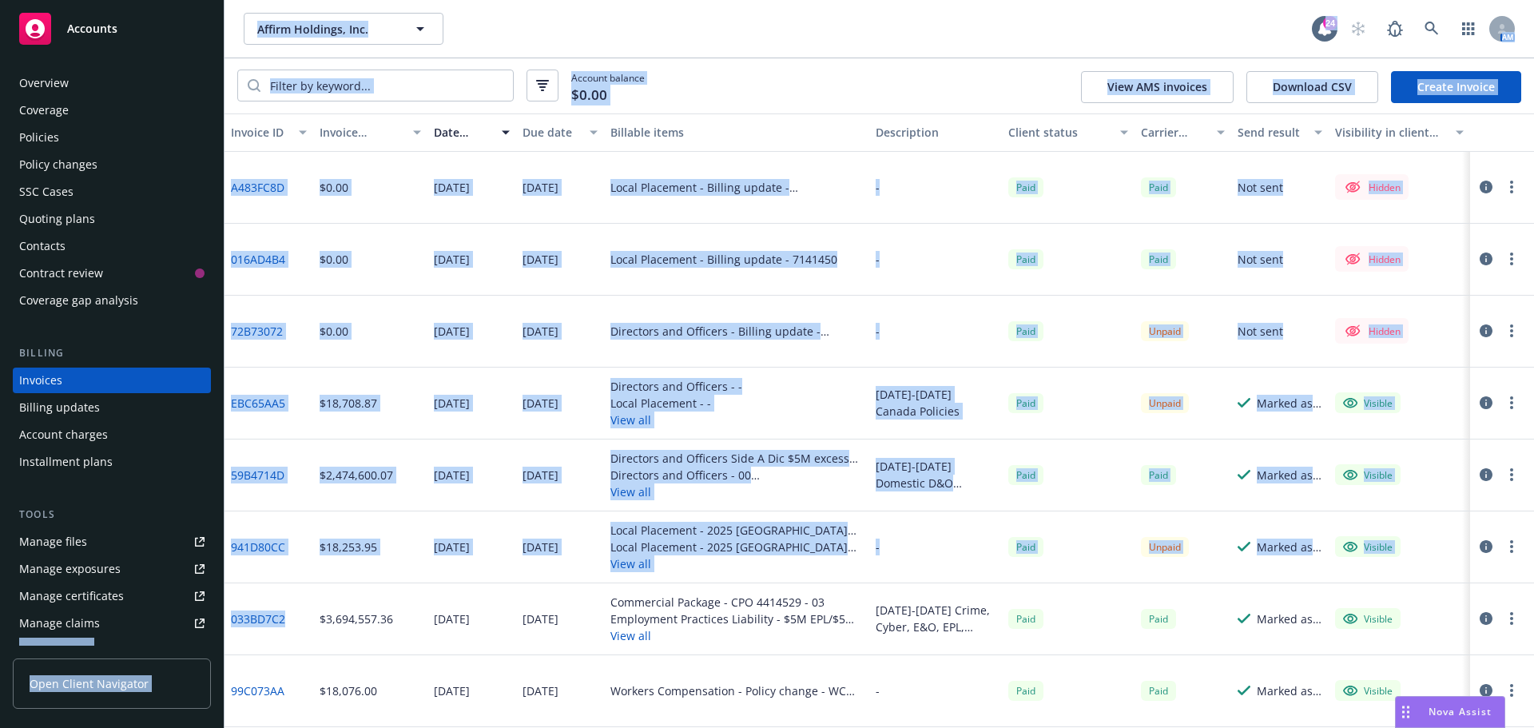
drag, startPoint x: 296, startPoint y: 619, endPoint x: 225, endPoint y: 623, distance: 71.3
click at [215, 623] on div "Accounts Overview Coverage Policies Policy changes SSC Cases Quoting plans Cont…" at bounding box center [767, 364] width 1534 height 728
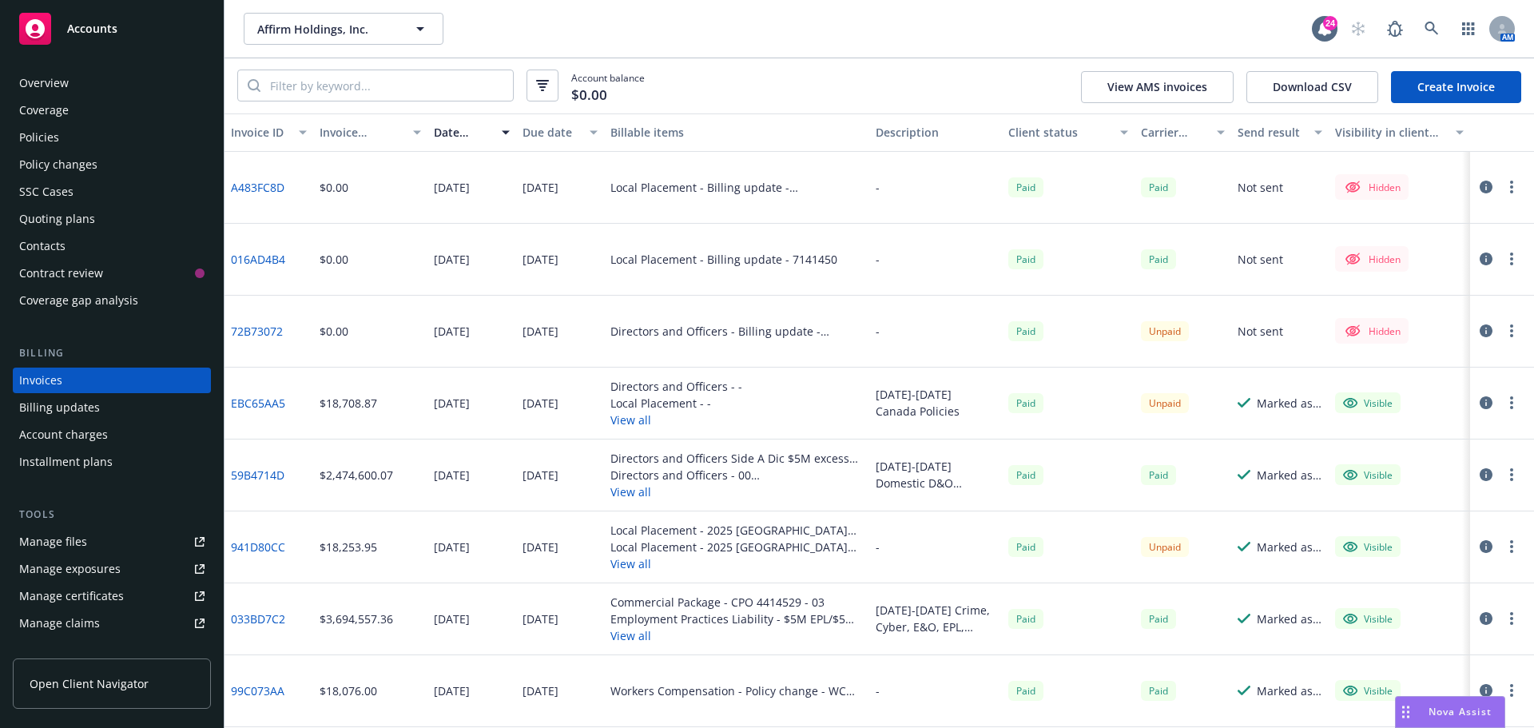
drag, startPoint x: 315, startPoint y: 593, endPoint x: 304, endPoint y: 596, distance: 11.6
click at [315, 593] on div "$3,694,557.36" at bounding box center [370, 619] width 115 height 72
click at [88, 132] on div "Policies" at bounding box center [111, 138] width 185 height 26
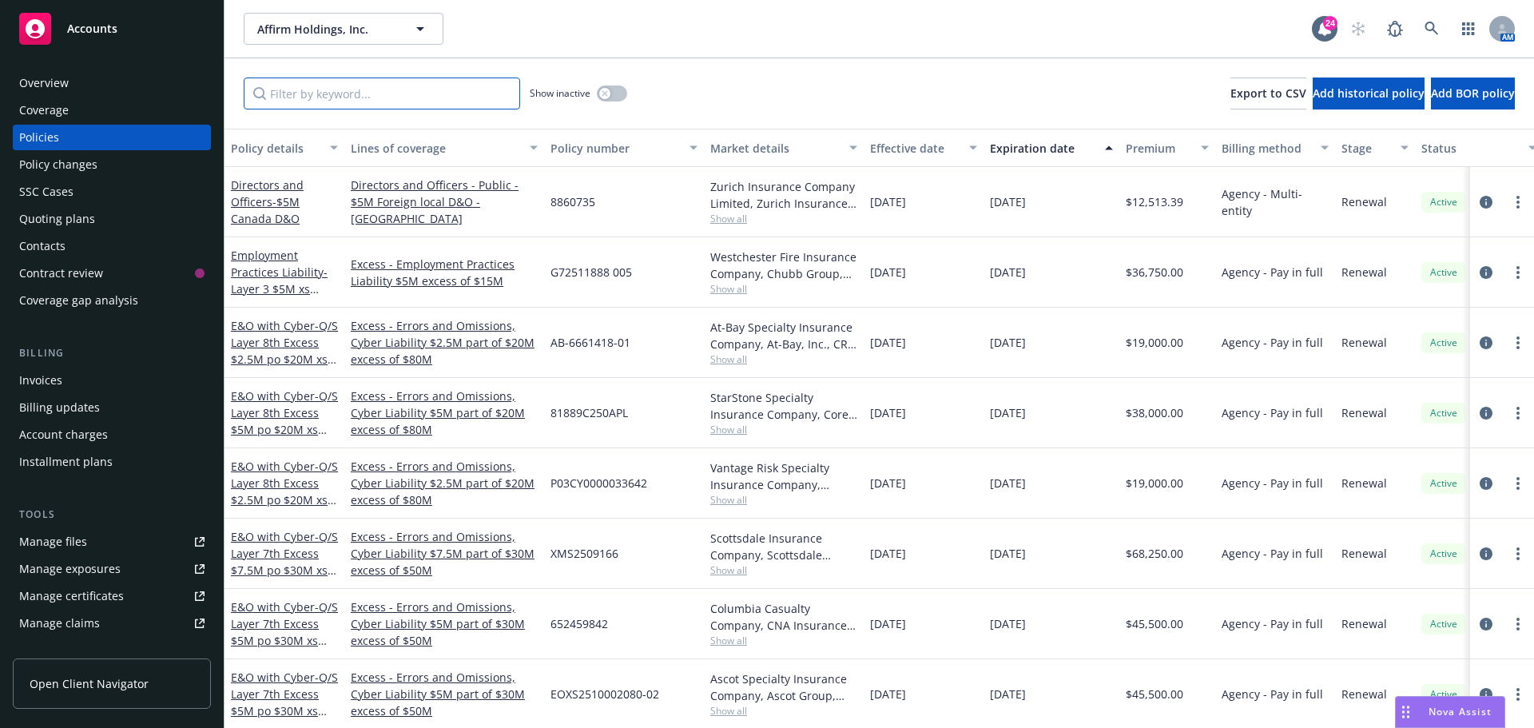
click at [368, 100] on input "Filter by keyword..." at bounding box center [382, 94] width 276 height 32
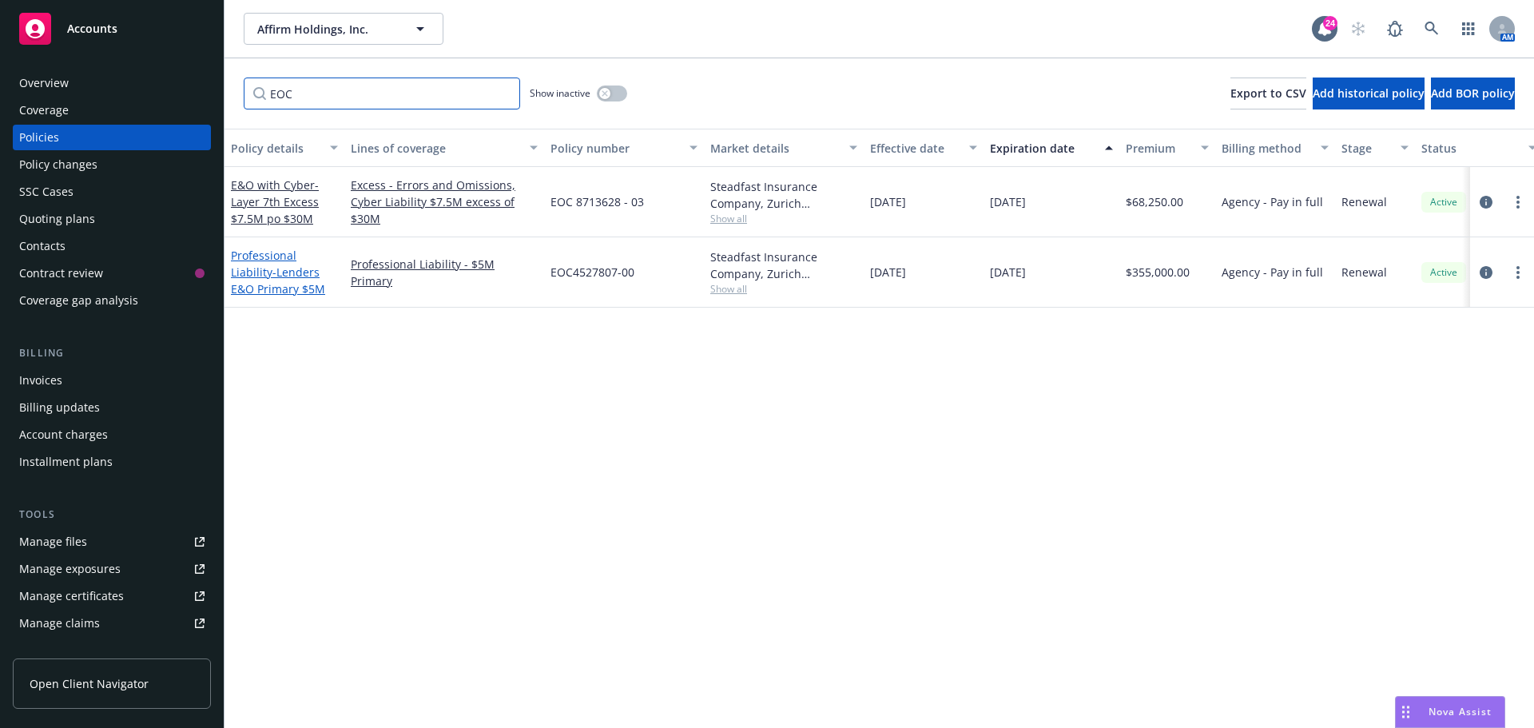
type input "EOC"
click at [280, 262] on link "Professional Liability - Lenders E&O Primary $5M" at bounding box center [278, 272] width 94 height 49
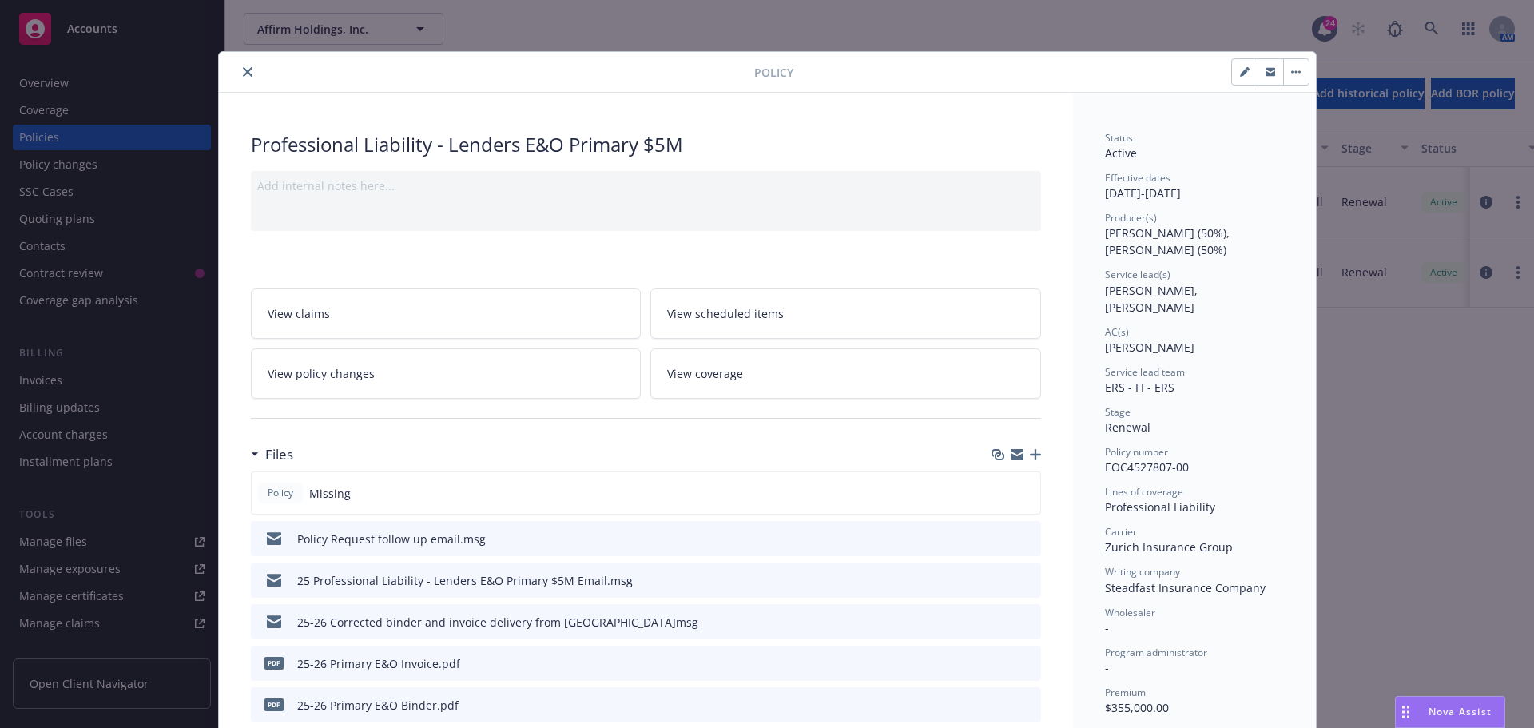
scroll to position [48, 0]
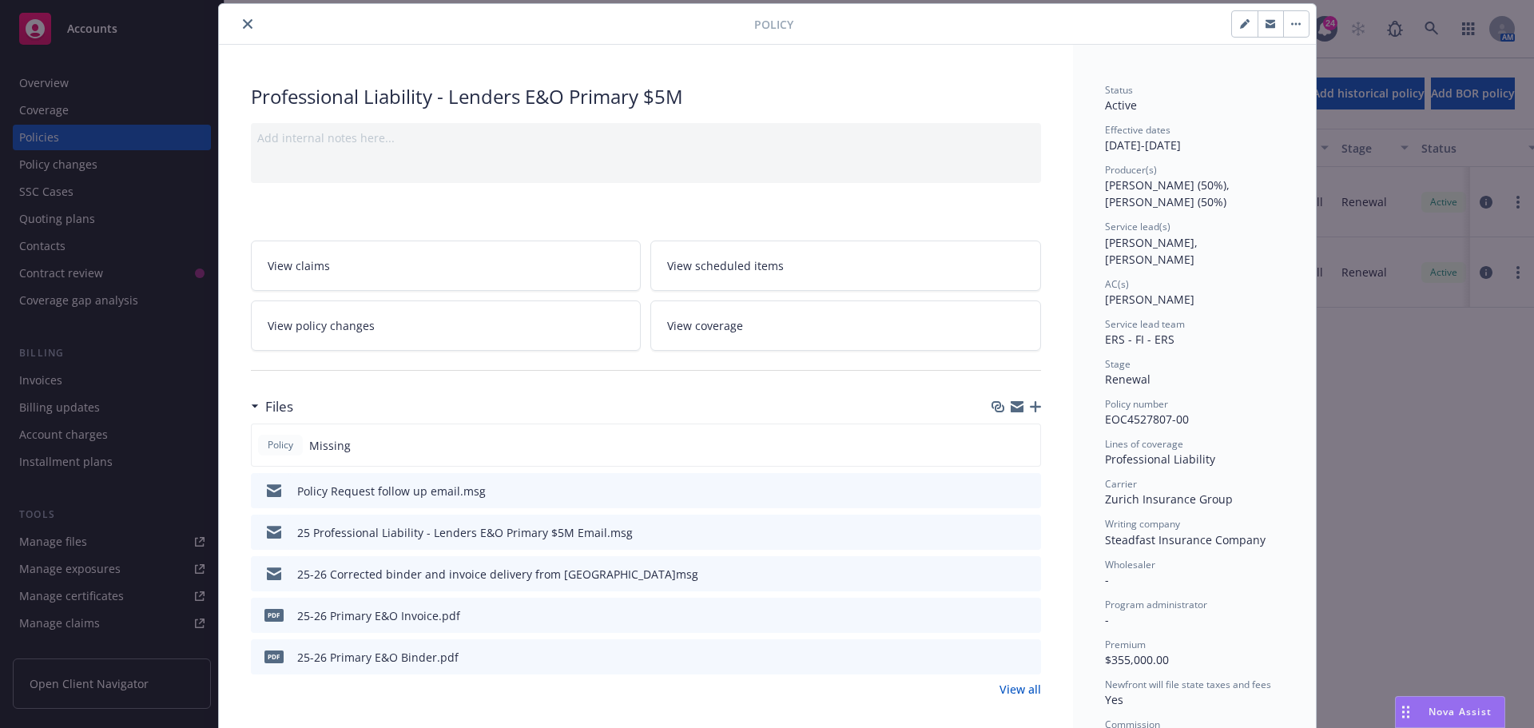
click at [997, 618] on icon "download file" at bounding box center [999, 614] width 13 height 13
click at [993, 654] on icon "download file" at bounding box center [999, 656] width 13 height 13
click at [243, 22] on icon "close" at bounding box center [248, 24] width 10 height 10
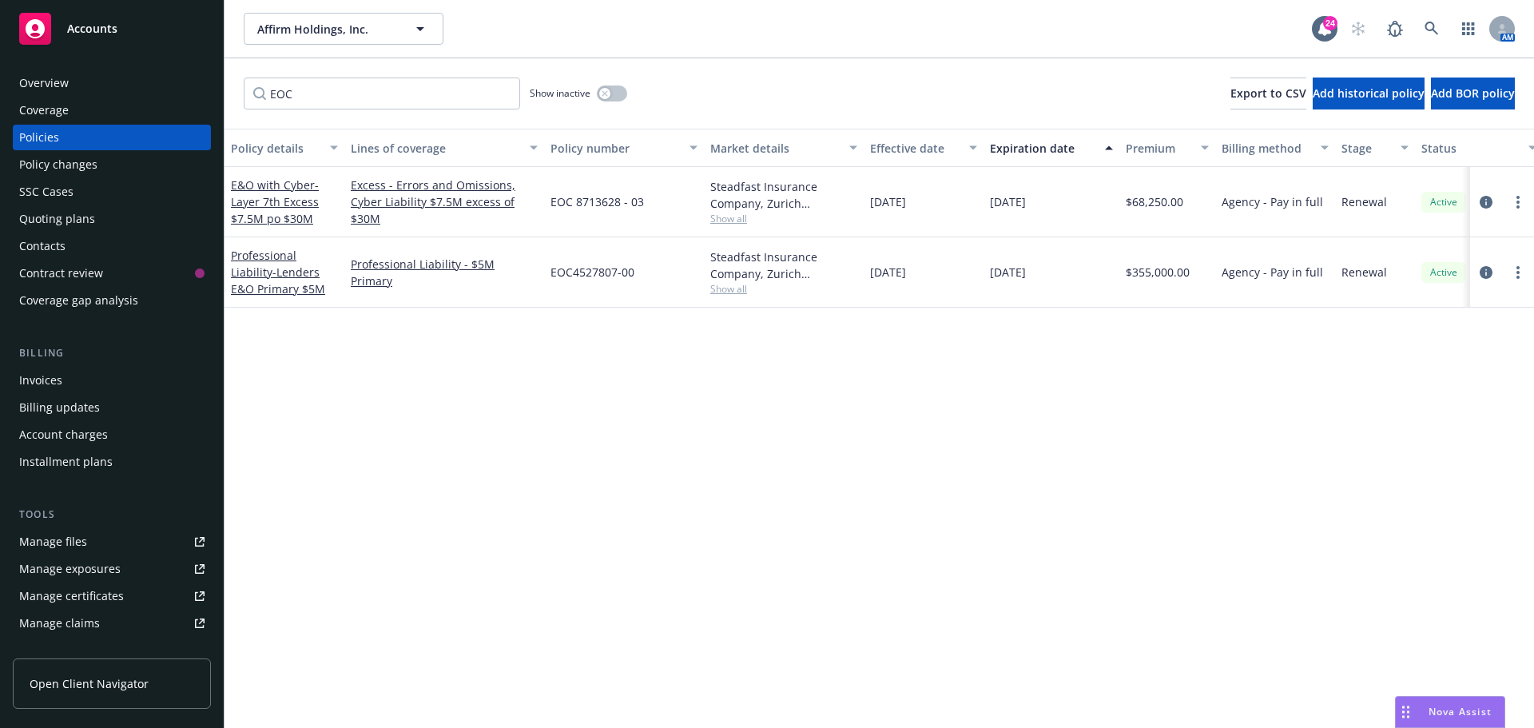
click at [460, 38] on div "Affirm Holdings, Inc. Affirm Holdings, Inc." at bounding box center [778, 29] width 1068 height 32
click at [502, 95] on input "EOC" at bounding box center [382, 94] width 276 height 32
click at [540, 57] on div "Affirm Holdings, Inc. Affirm Holdings, Inc. 24 AM" at bounding box center [880, 29] width 1310 height 58
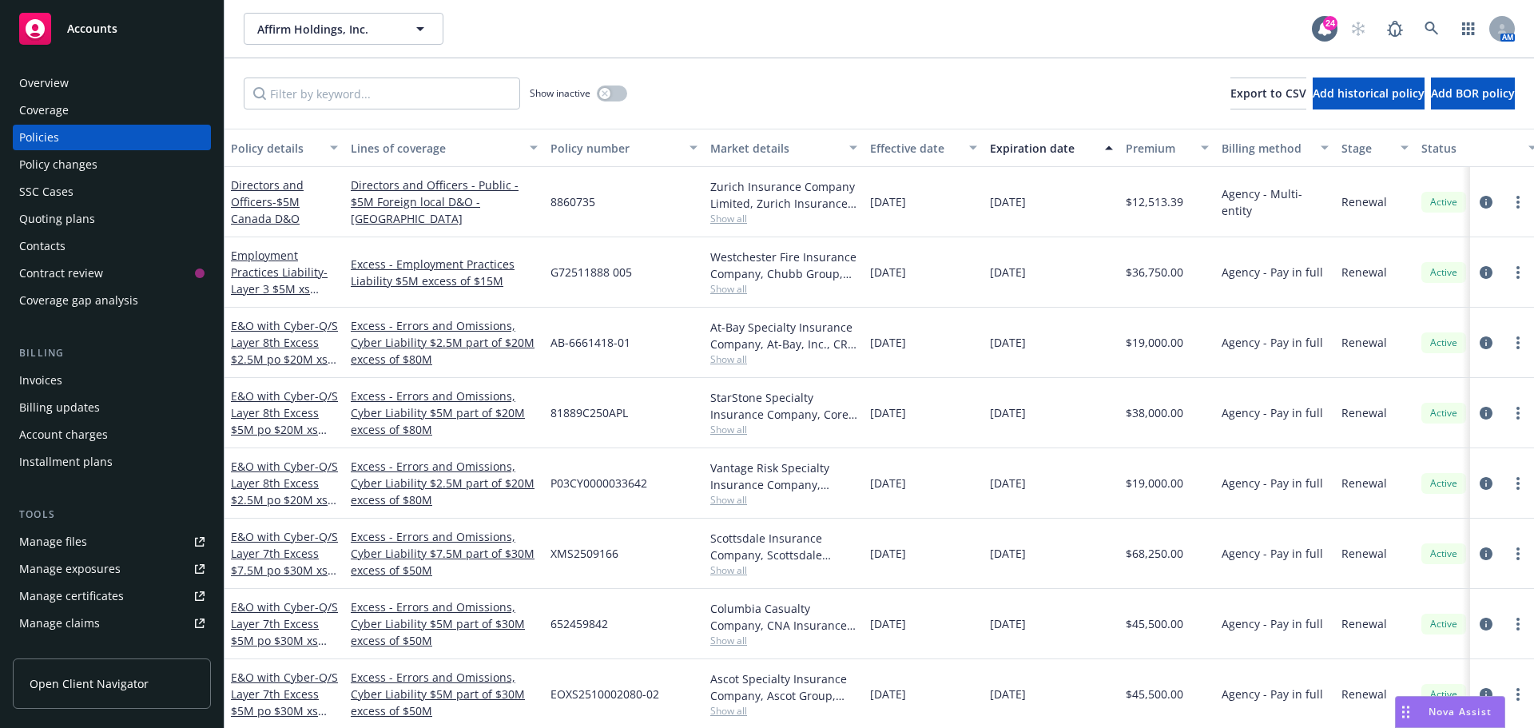
click at [802, 70] on div "Show inactive Export to CSV Add historical policy Add BOR policy" at bounding box center [880, 93] width 1310 height 70
click at [798, 69] on div "Show inactive Export to CSV Add historical policy Add BOR policy" at bounding box center [880, 93] width 1310 height 70
click at [1426, 32] on icon at bounding box center [1432, 29] width 14 height 14
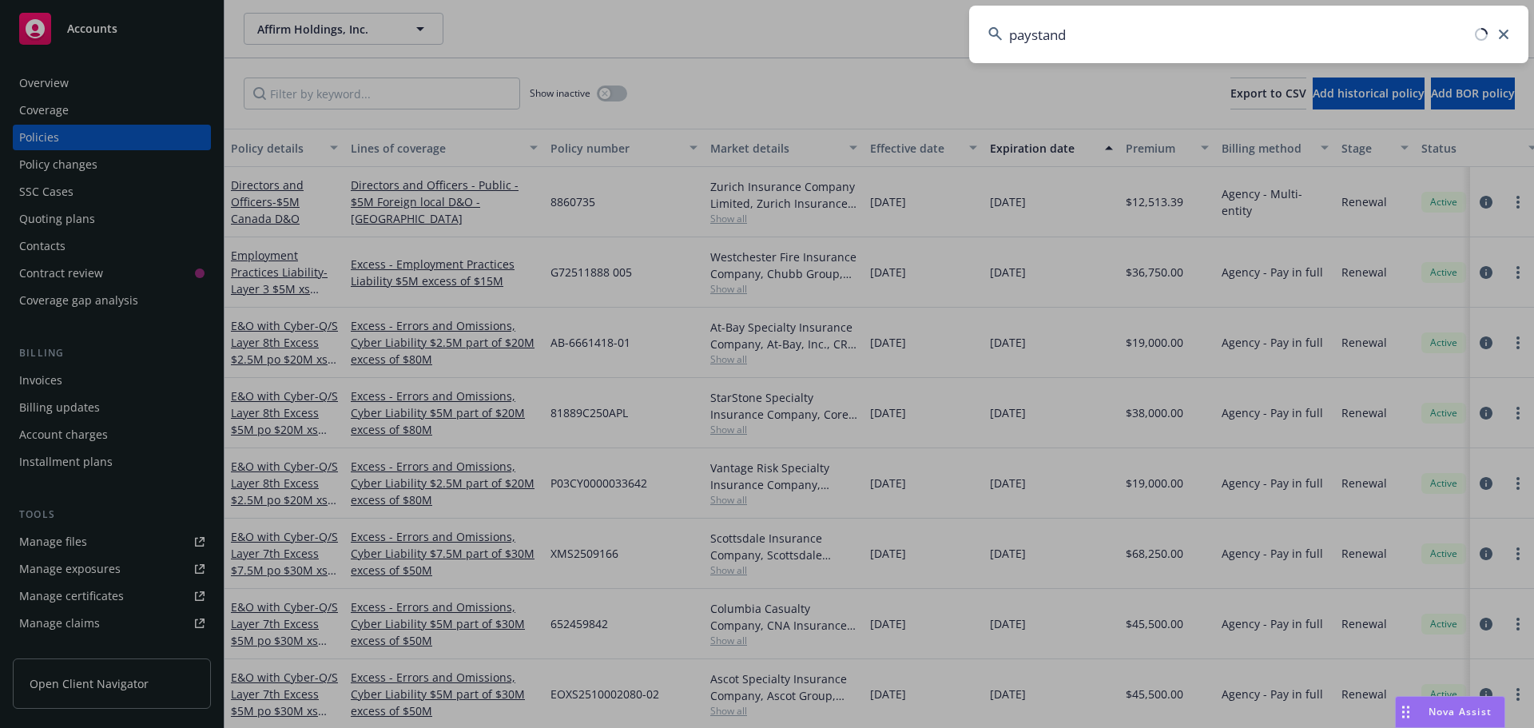
type input "paystand"
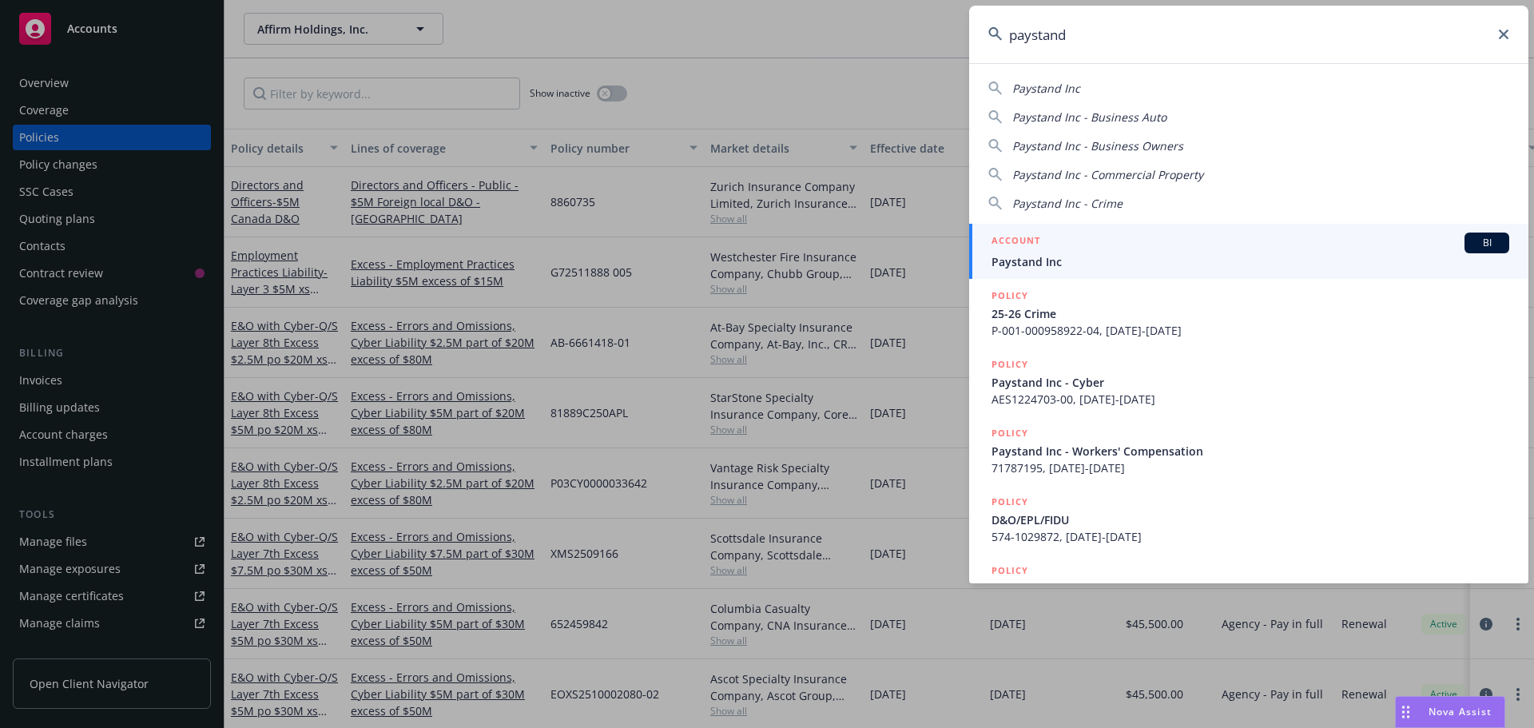
click at [1471, 236] on span "BI" at bounding box center [1487, 243] width 32 height 14
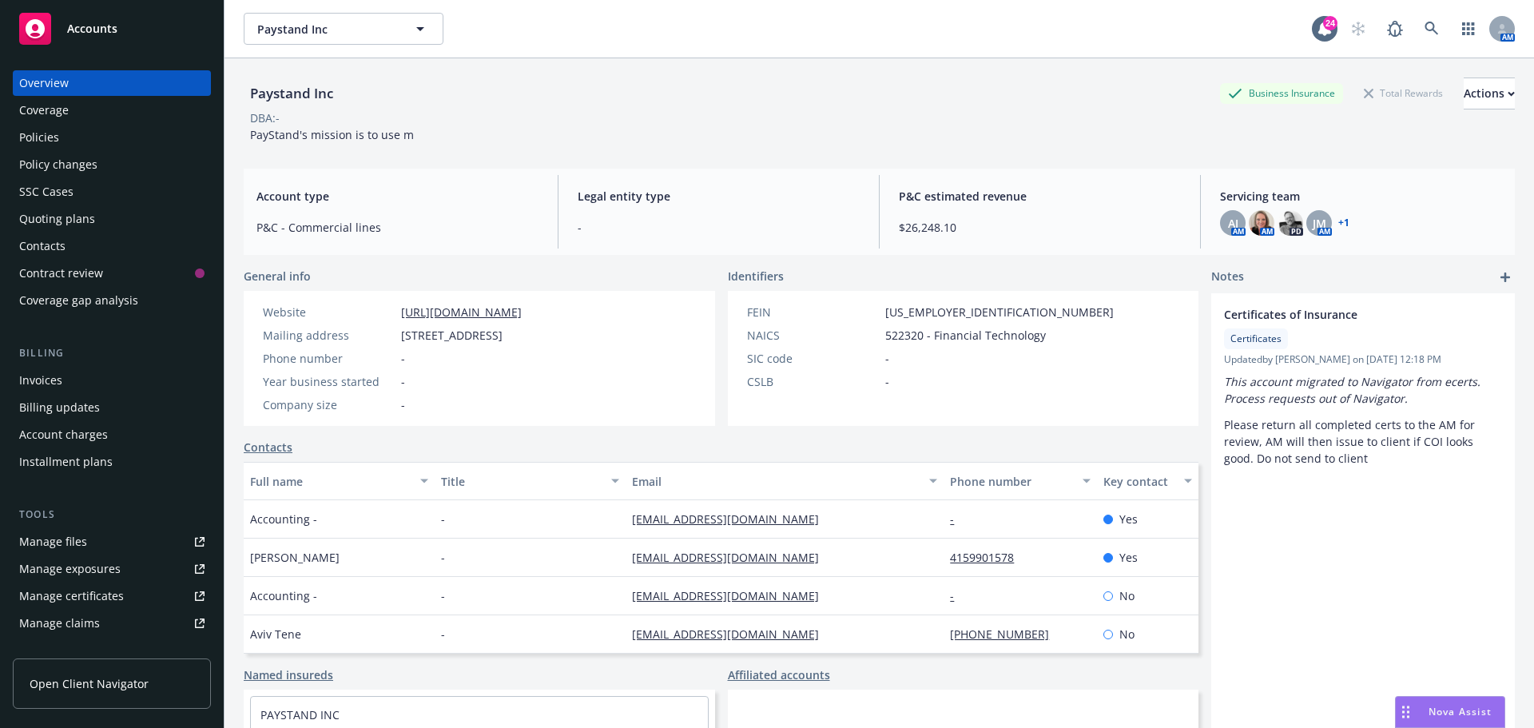
click at [1012, 138] on div "Paystand Inc Business Insurance Total Rewards Actions DBA: - PayStand's mission…" at bounding box center [879, 111] width 1271 height 66
click at [435, 62] on div "Paystand Inc Business Insurance Total Rewards Actions DBA: - PayStand's mission…" at bounding box center [879, 106] width 1271 height 97
click at [129, 185] on div "SSC Cases" at bounding box center [111, 192] width 185 height 26
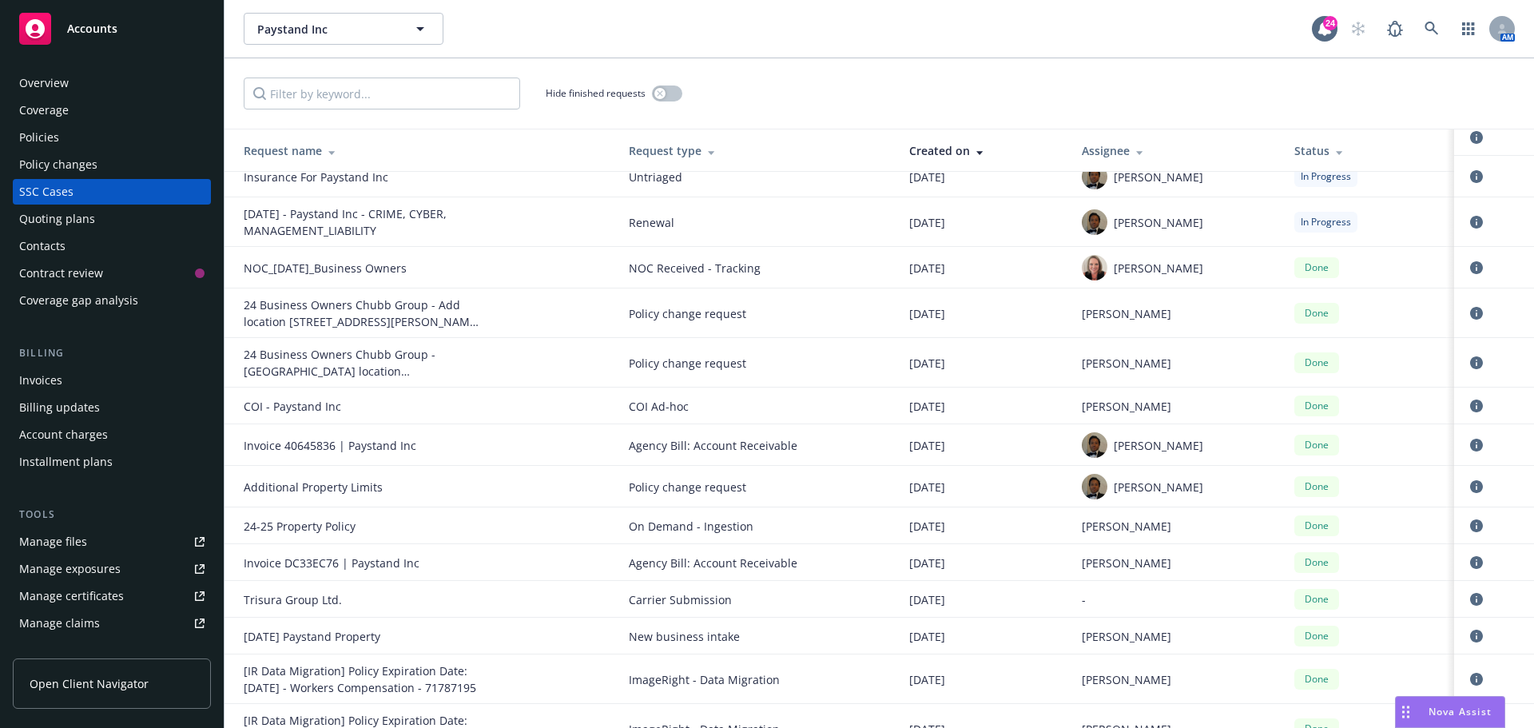
scroll to position [799, 0]
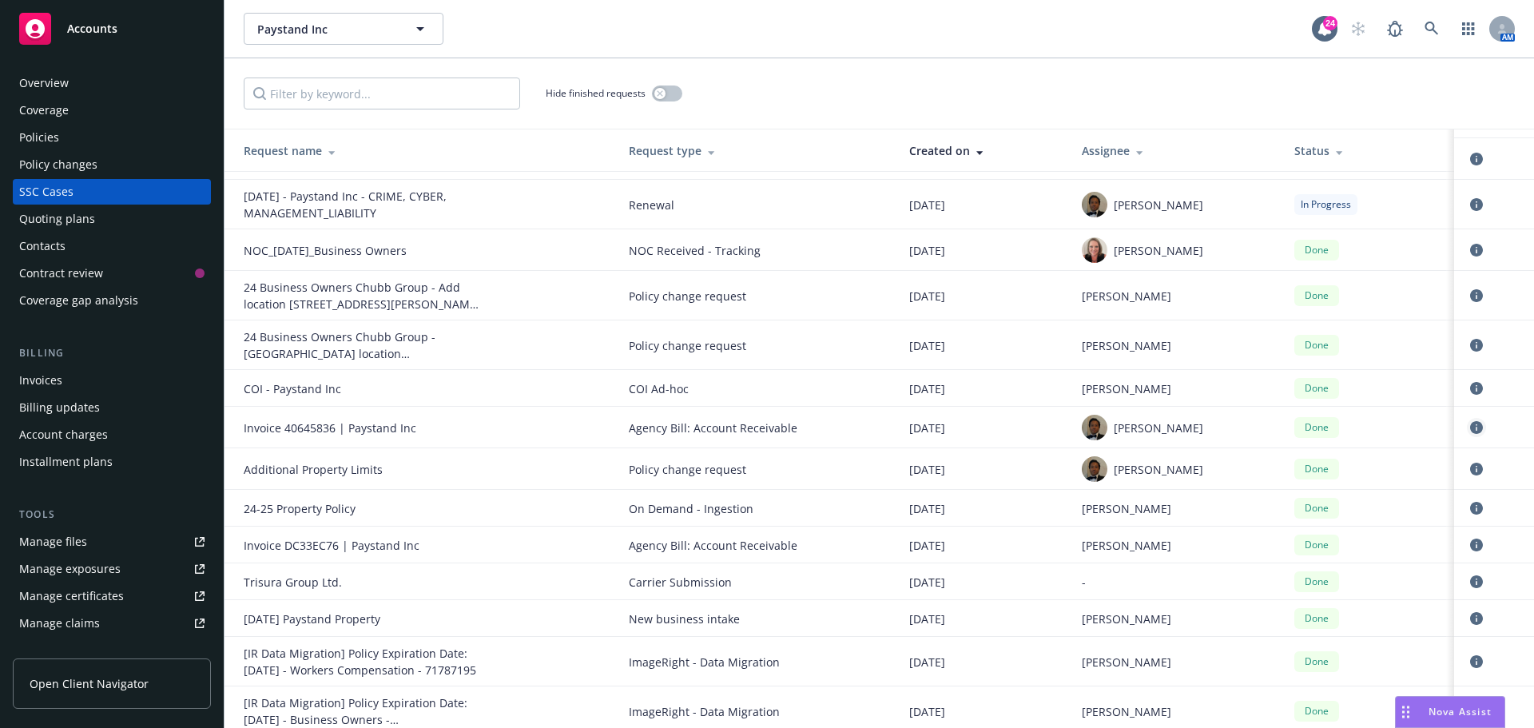
click at [1470, 428] on icon "circleInformation" at bounding box center [1476, 427] width 13 height 13
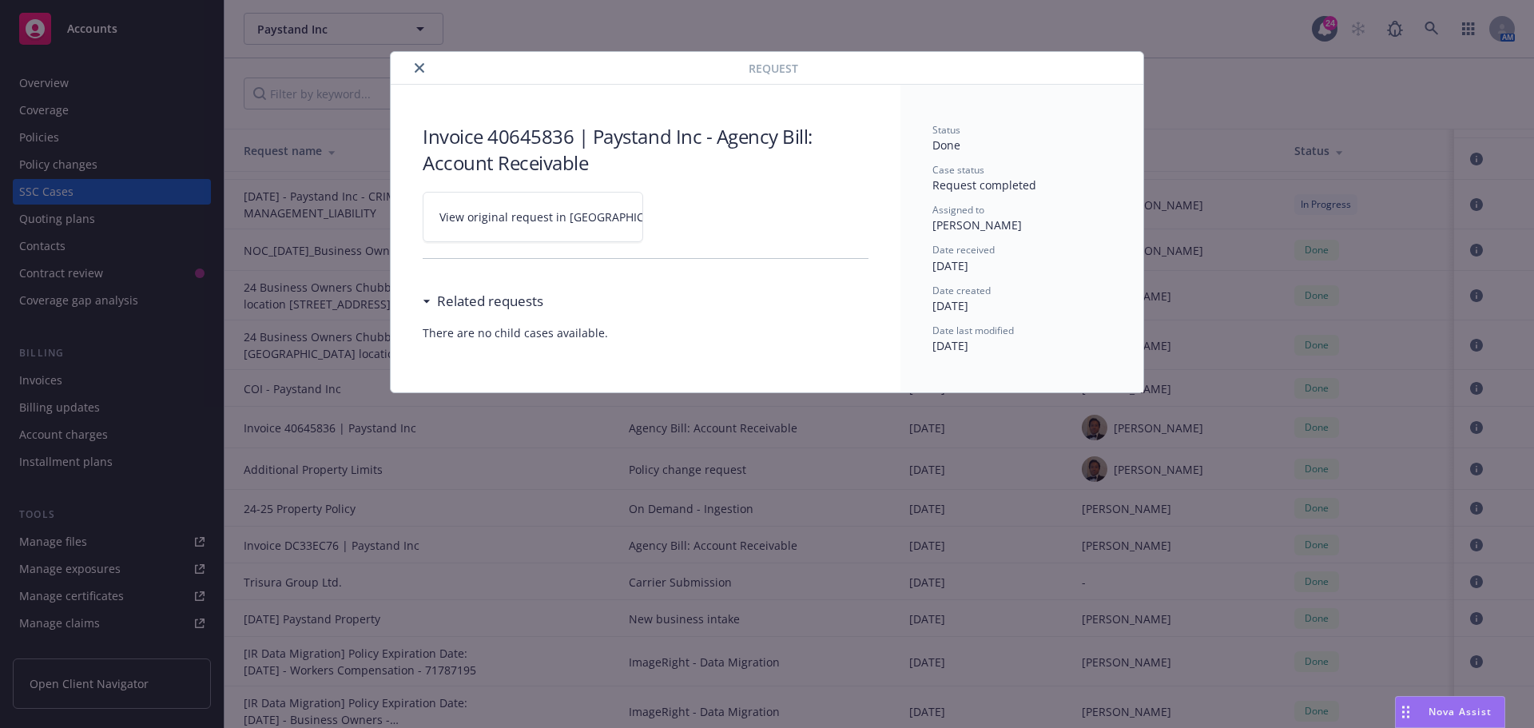
click at [522, 233] on link "View original request in [GEOGRAPHIC_DATA]" at bounding box center [533, 217] width 221 height 50
click at [414, 68] on button "close" at bounding box center [419, 67] width 19 height 19
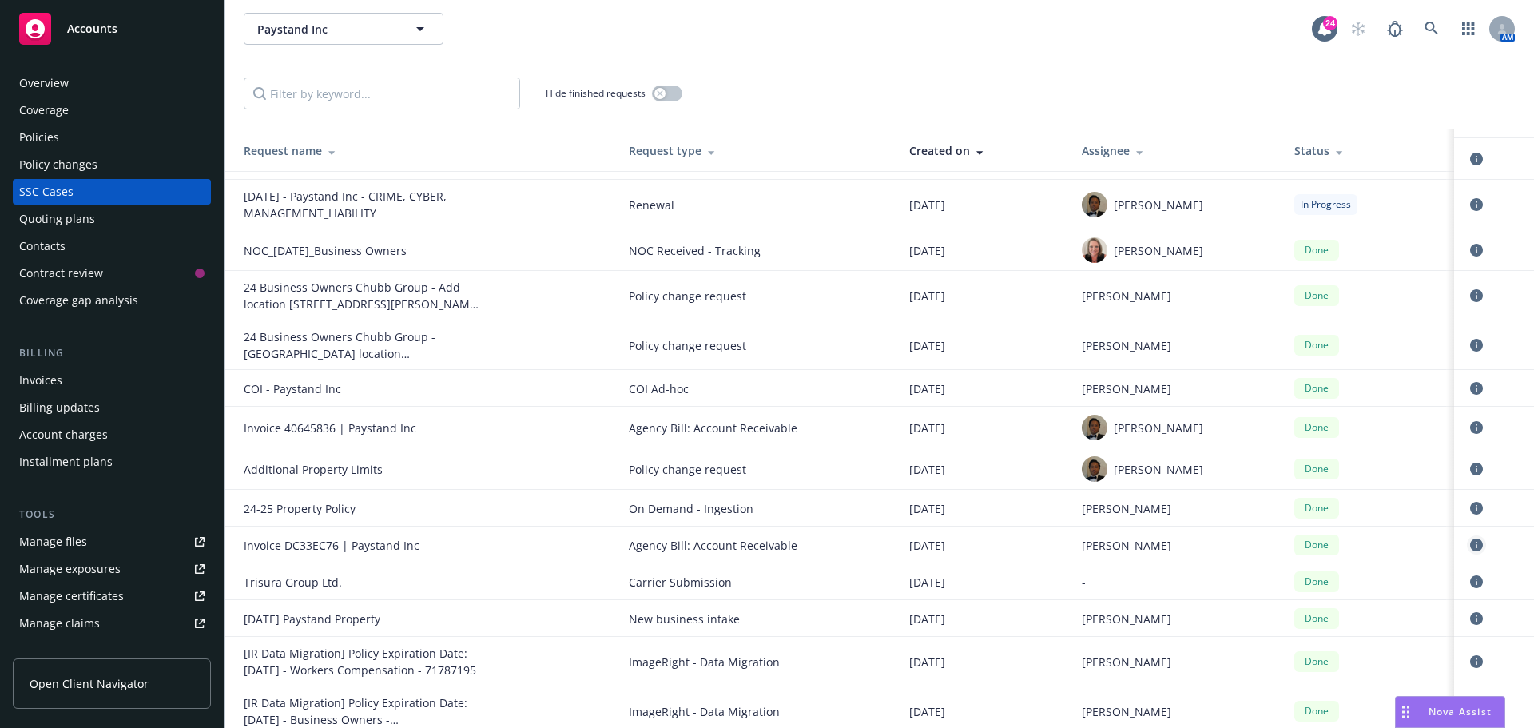
click at [1470, 544] on icon "circleInformation" at bounding box center [1476, 545] width 13 height 13
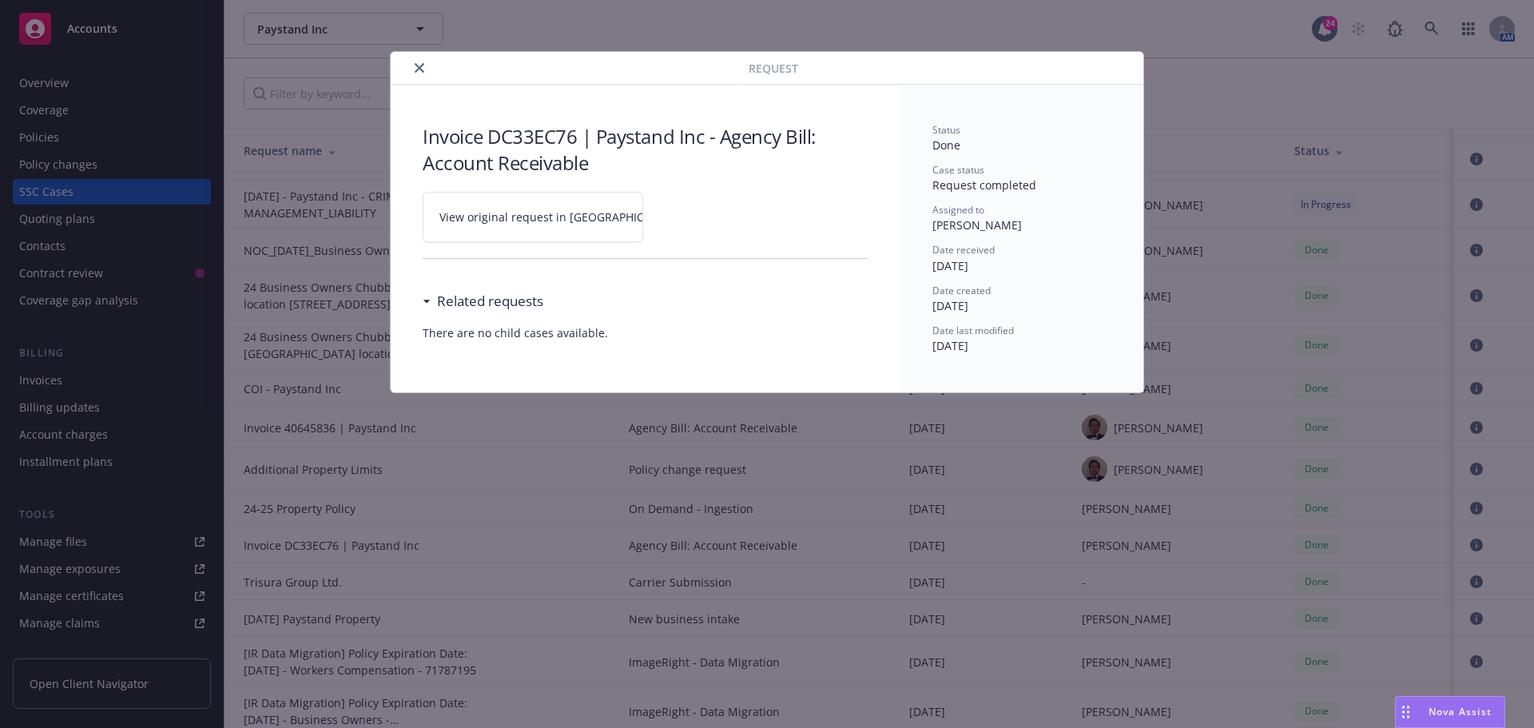
click at [549, 219] on span "View original request in [GEOGRAPHIC_DATA]" at bounding box center [561, 217] width 242 height 17
click at [423, 67] on icon "close" at bounding box center [420, 68] width 10 height 10
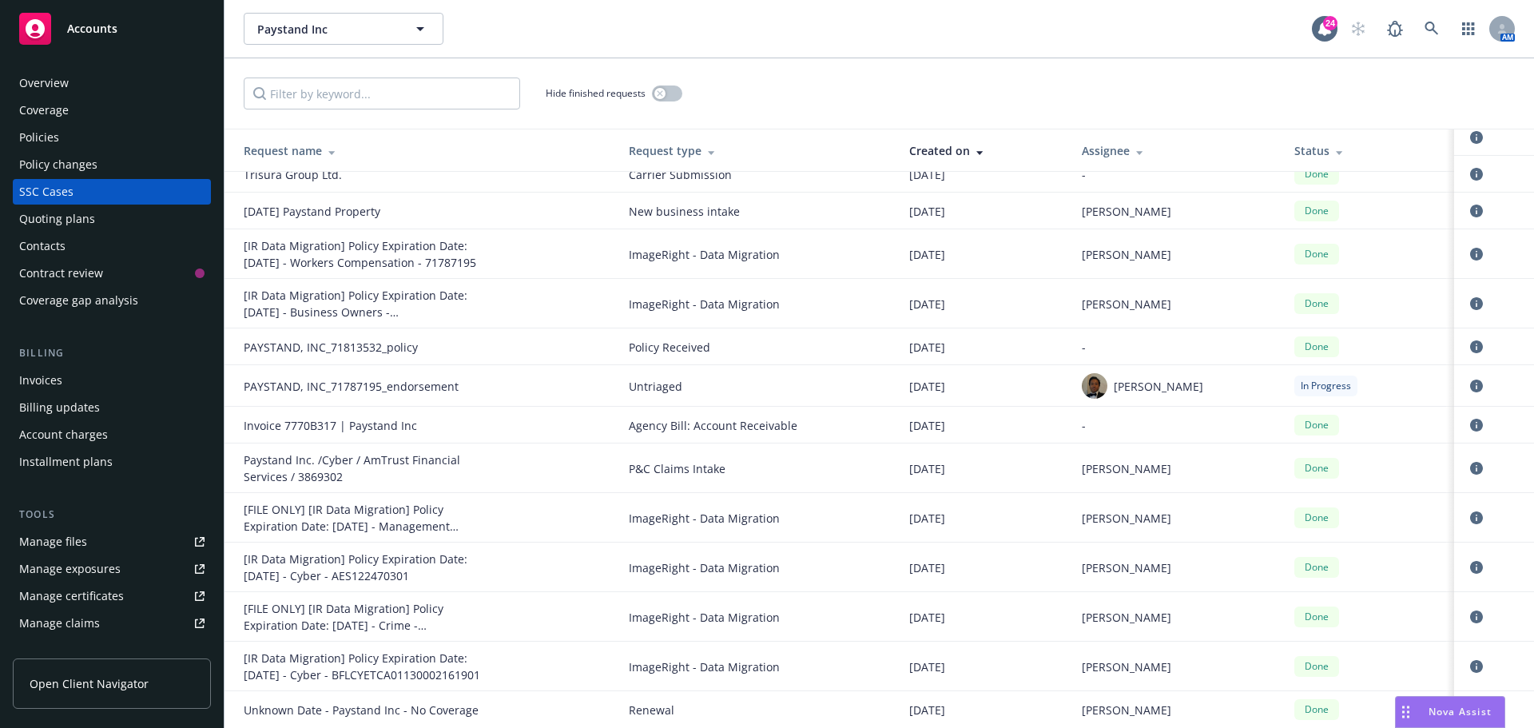
scroll to position [807, 0]
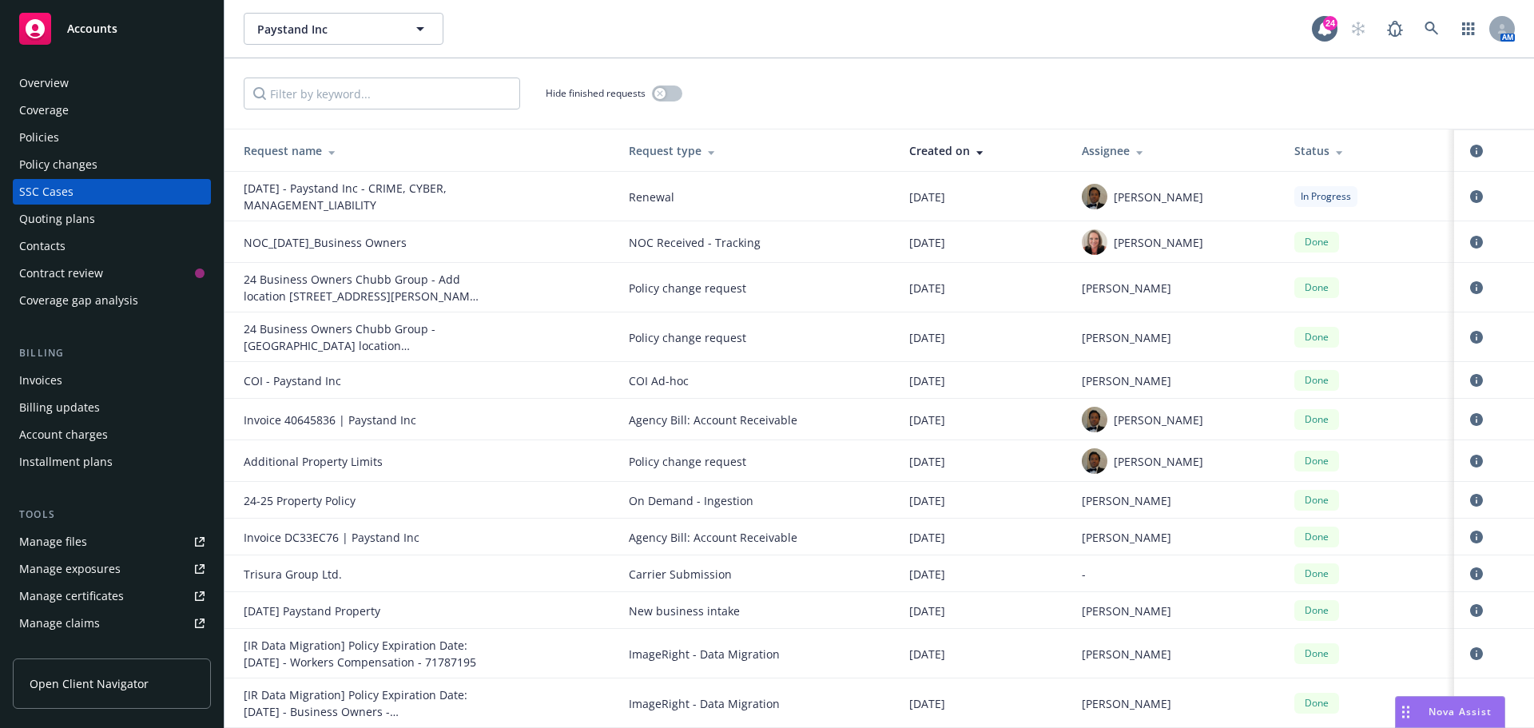
click at [817, 25] on div "Paystand Inc Paystand Inc" at bounding box center [778, 29] width 1068 height 32
click at [56, 375] on div "Invoices" at bounding box center [40, 381] width 43 height 26
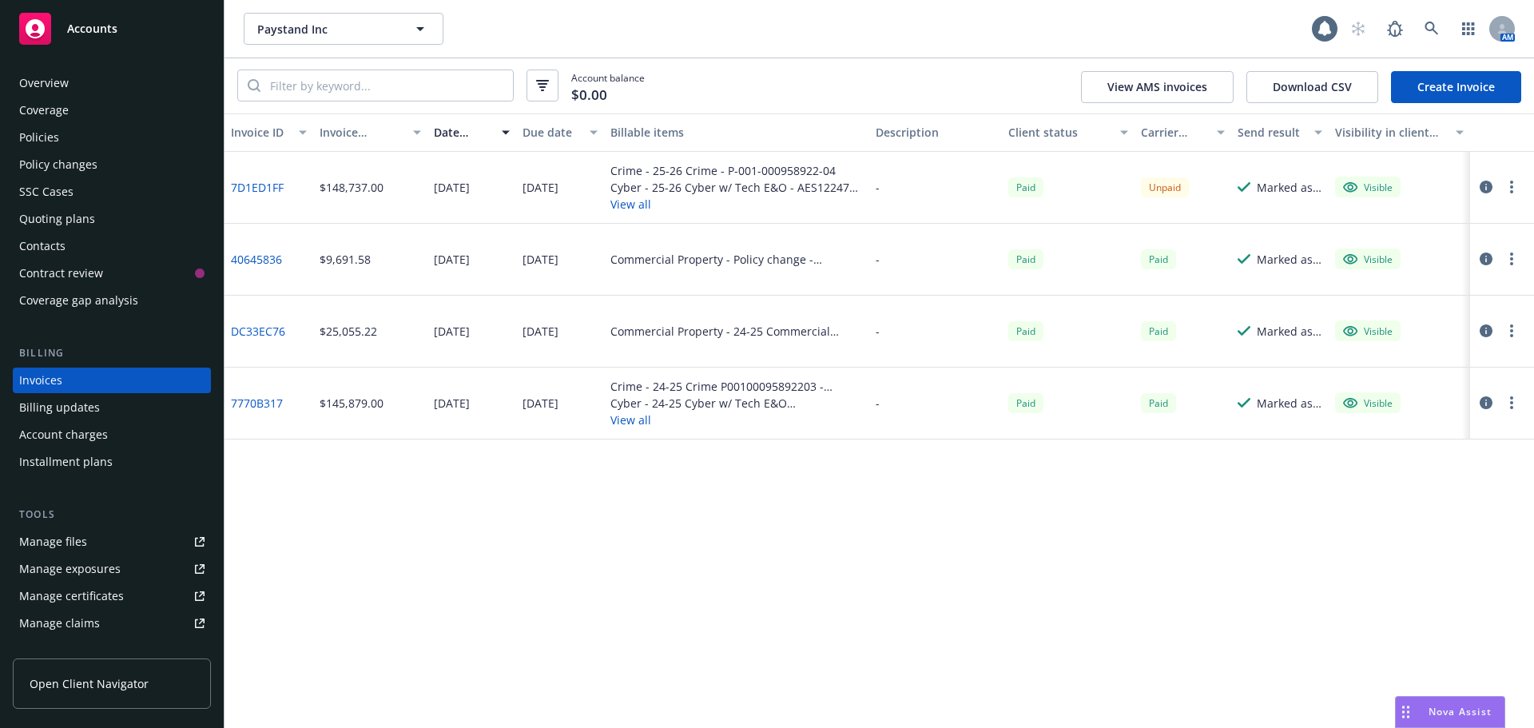
click at [914, 525] on div "Invoice ID Invoice amount Date issued Due date Billable items Description Clien…" at bounding box center [880, 420] width 1310 height 615
click at [685, 535] on div "Invoice ID Invoice amount Date issued Due date Billable items Description Clien…" at bounding box center [880, 420] width 1310 height 615
drag, startPoint x: 669, startPoint y: 537, endPoint x: 921, endPoint y: 659, distance: 280.6
click at [669, 537] on div "Invoice ID Invoice amount Date issued Due date Billable items Description Clien…" at bounding box center [880, 420] width 1310 height 615
click at [857, 78] on div "Account balance $0.00 View AMS invoices Download CSV Create Invoice" at bounding box center [880, 85] width 1310 height 55
